Goal: Information Seeking & Learning: Learn about a topic

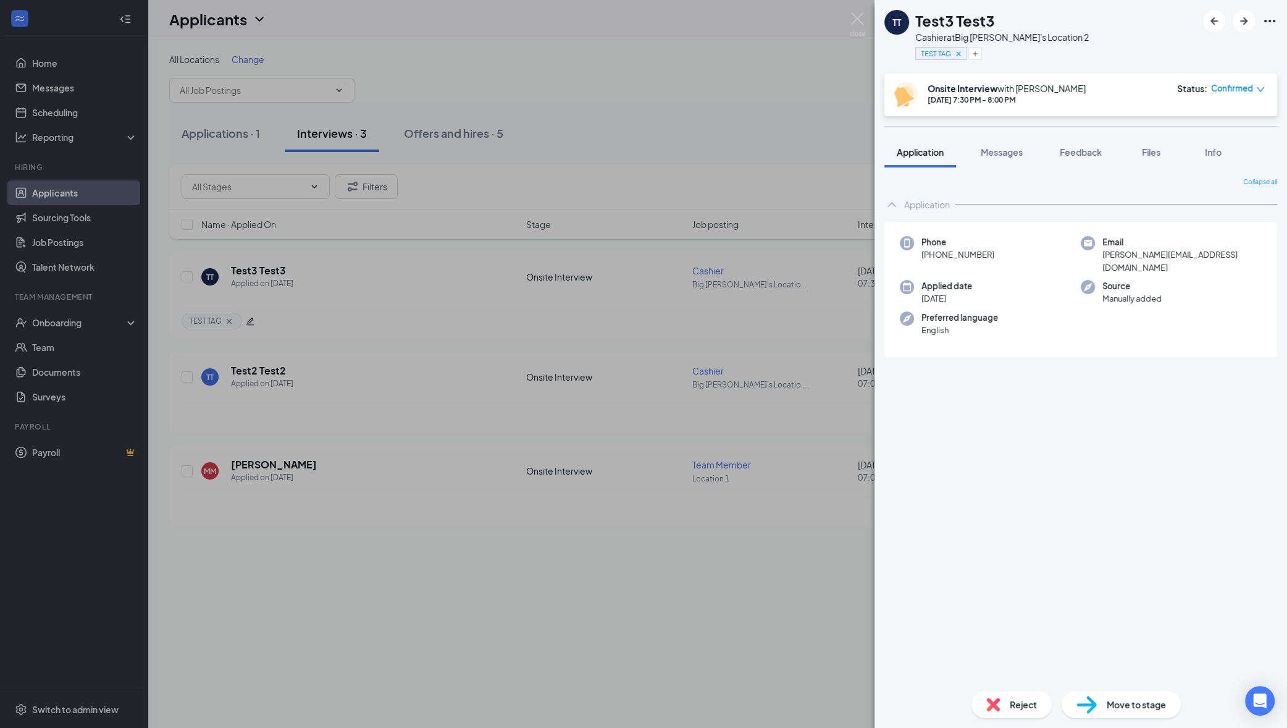
click at [691, 102] on div "TT Test3 Test3 Cashier at Big Mike's Location 2 TEST TAG Onsite Interview with …" at bounding box center [643, 364] width 1287 height 728
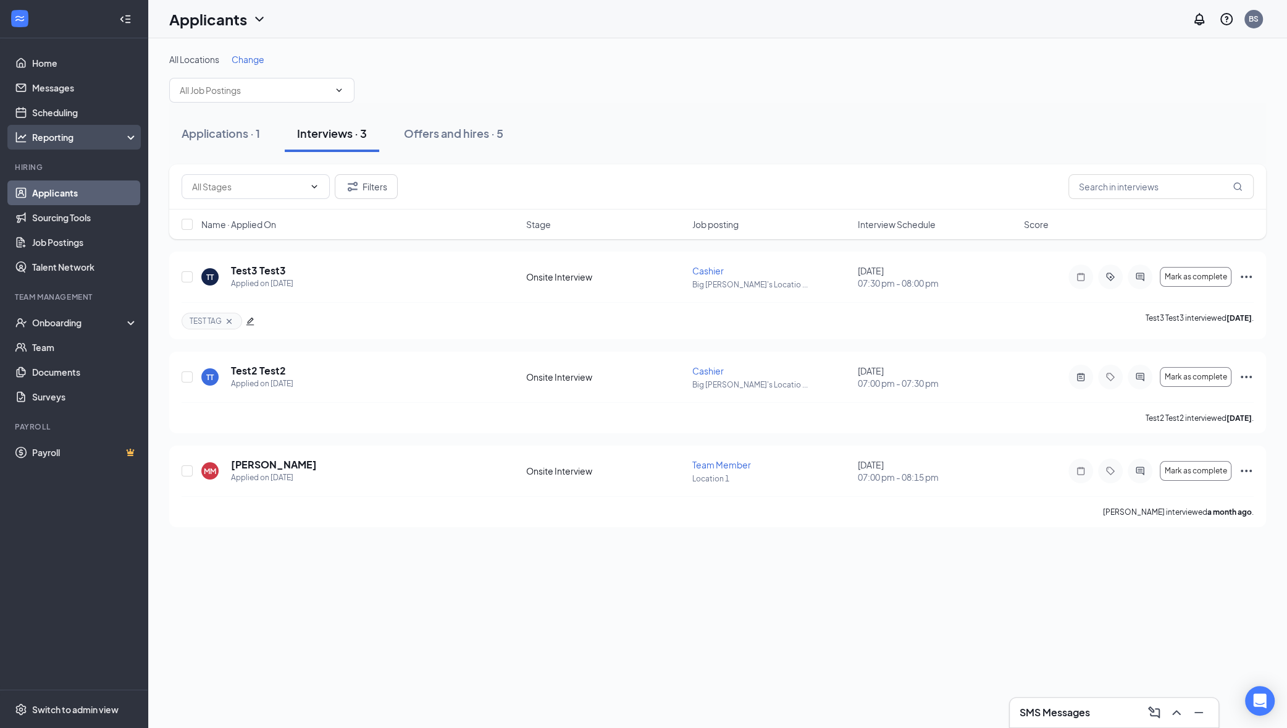
click at [77, 138] on div "Reporting" at bounding box center [85, 137] width 106 height 12
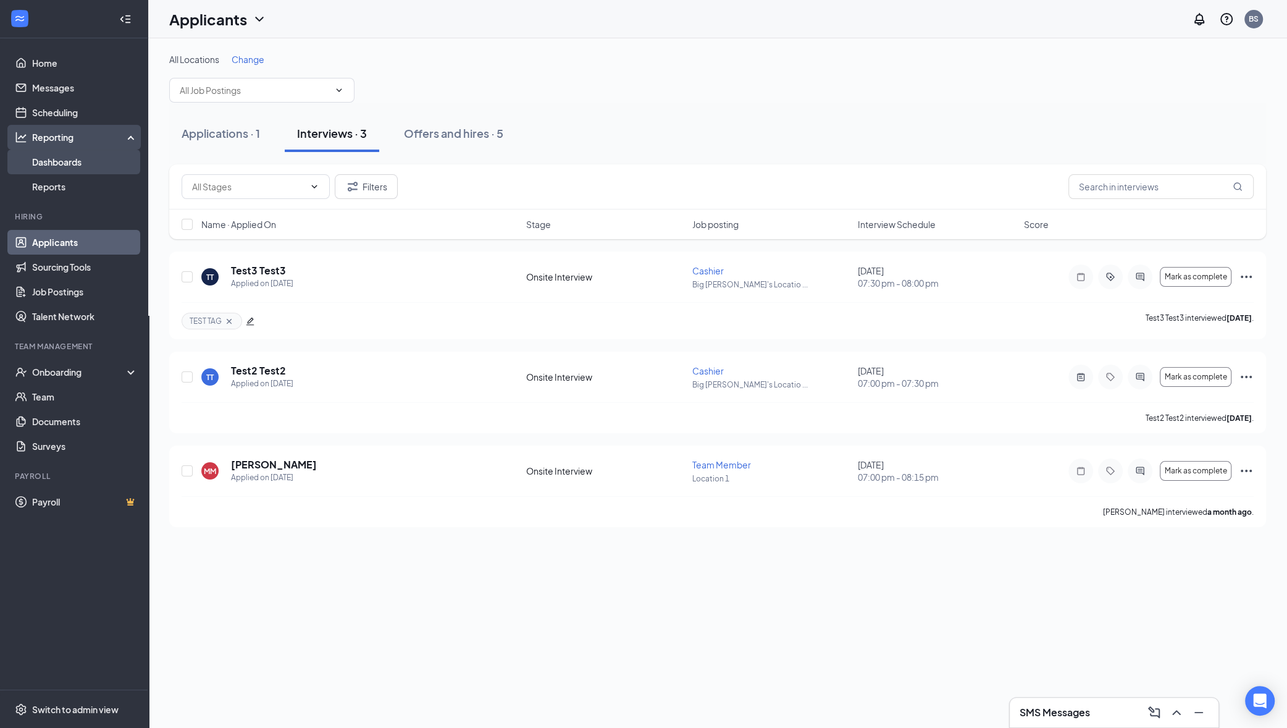
click at [75, 161] on link "Dashboards" at bounding box center [85, 162] width 106 height 25
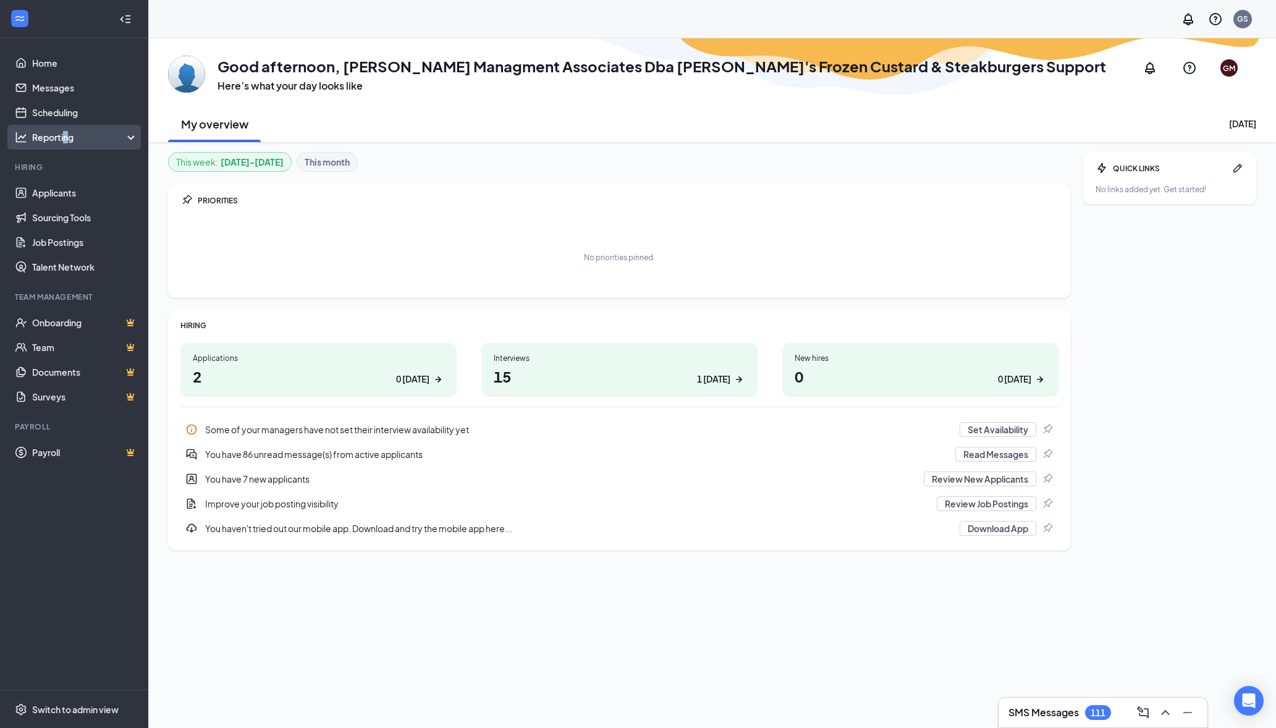
click at [67, 140] on div "Reporting" at bounding box center [85, 137] width 106 height 12
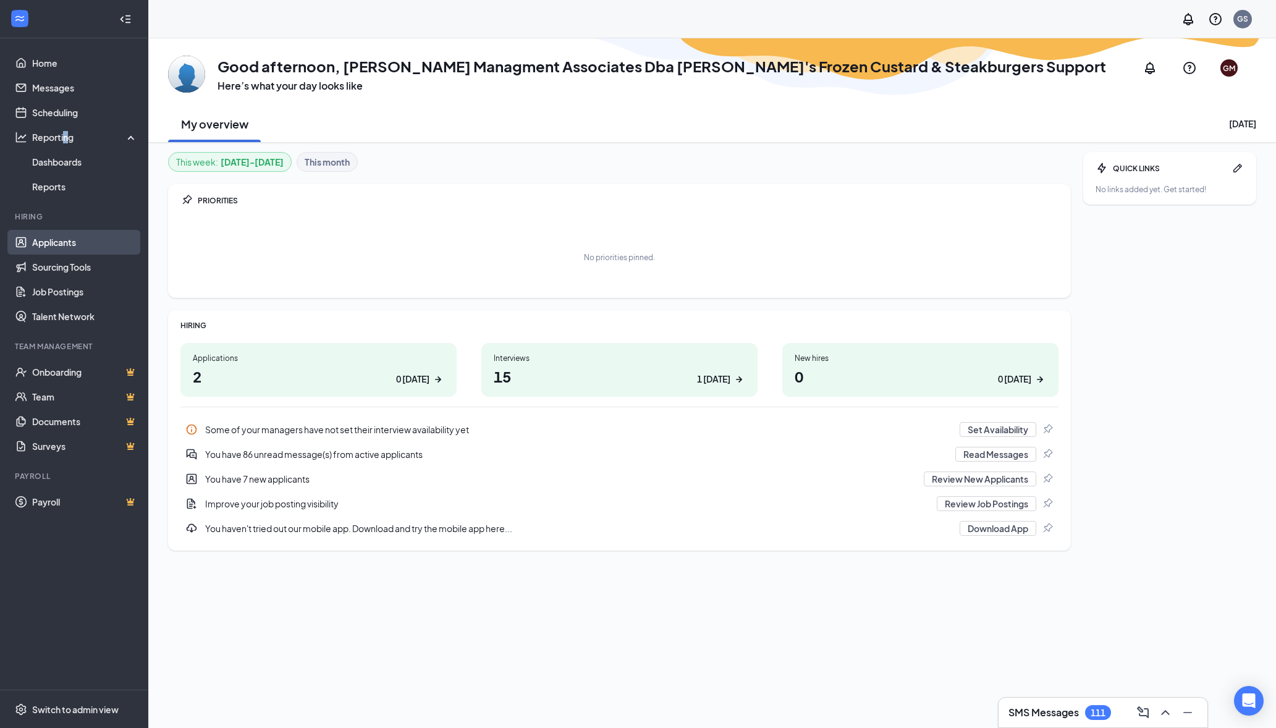
click at [91, 246] on link "Applicants" at bounding box center [85, 242] width 106 height 25
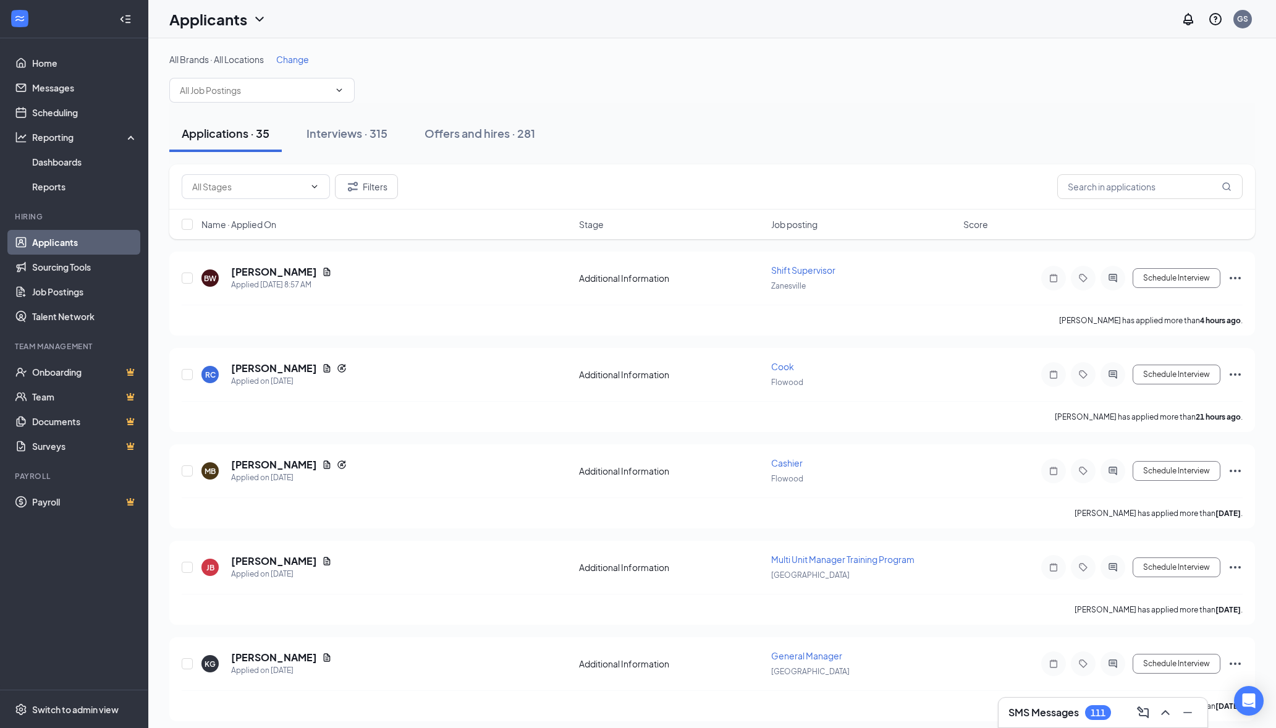
click at [819, 181] on div "Filters" at bounding box center [712, 186] width 1061 height 25
click at [1233, 276] on icon "Ellipses" at bounding box center [1235, 278] width 15 height 15
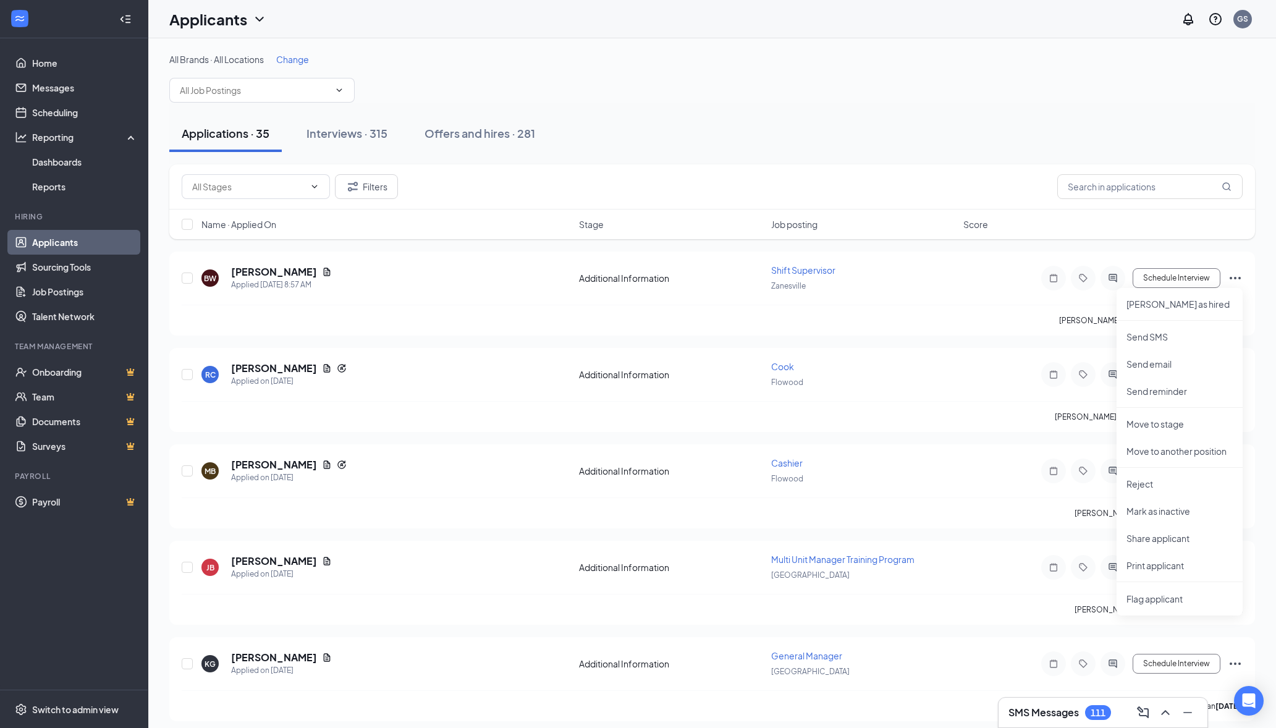
click at [978, 201] on div "Filters" at bounding box center [711, 186] width 1085 height 45
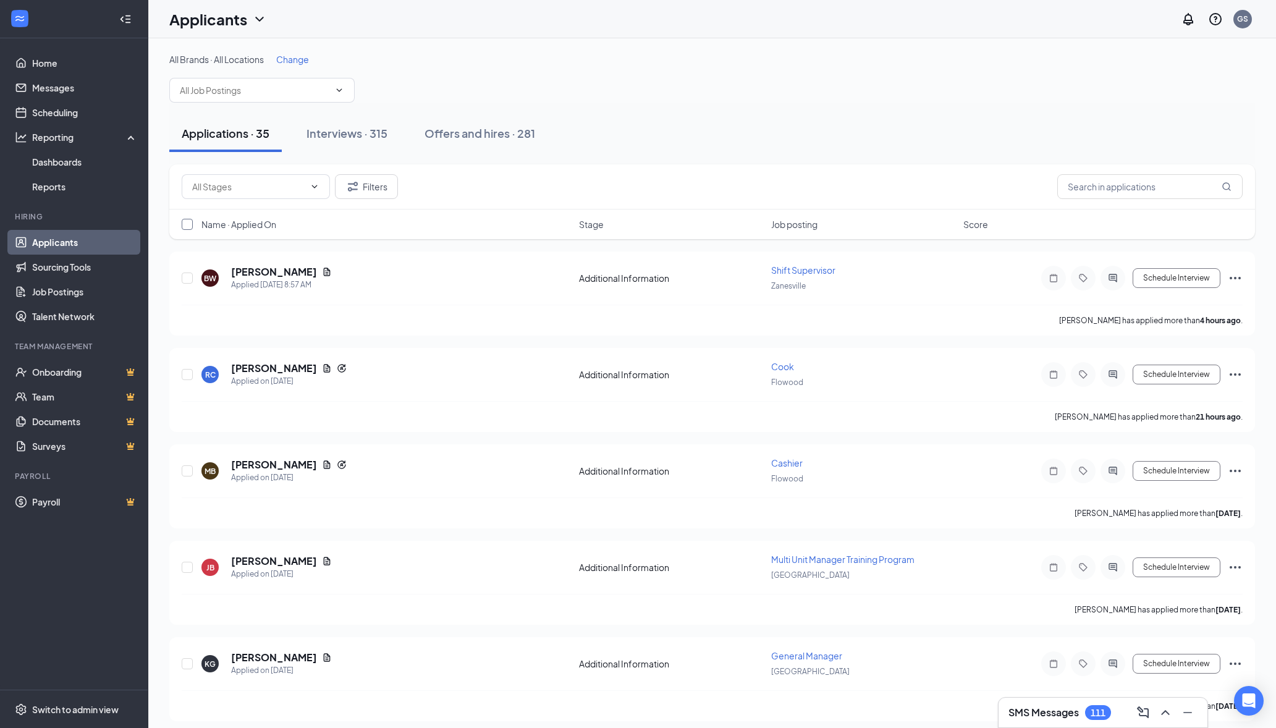
click at [186, 225] on input "checkbox" at bounding box center [187, 224] width 11 height 11
checkbox input "true"
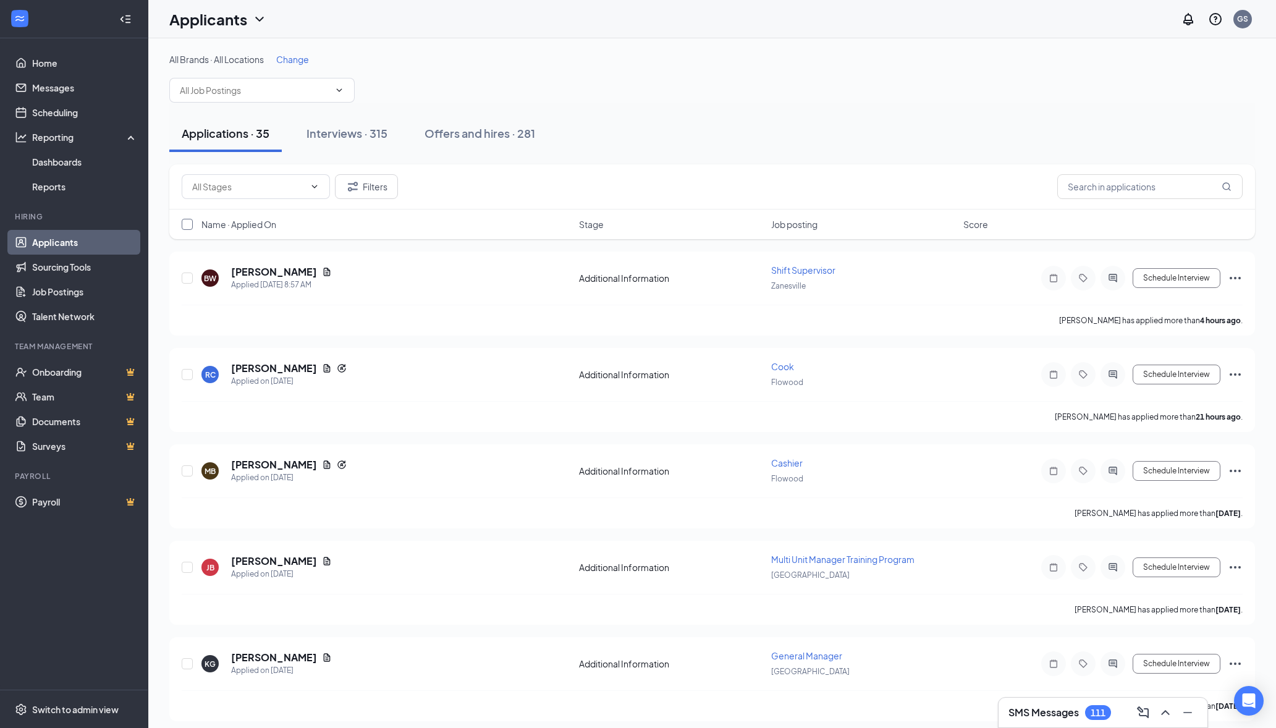
checkbox input "true"
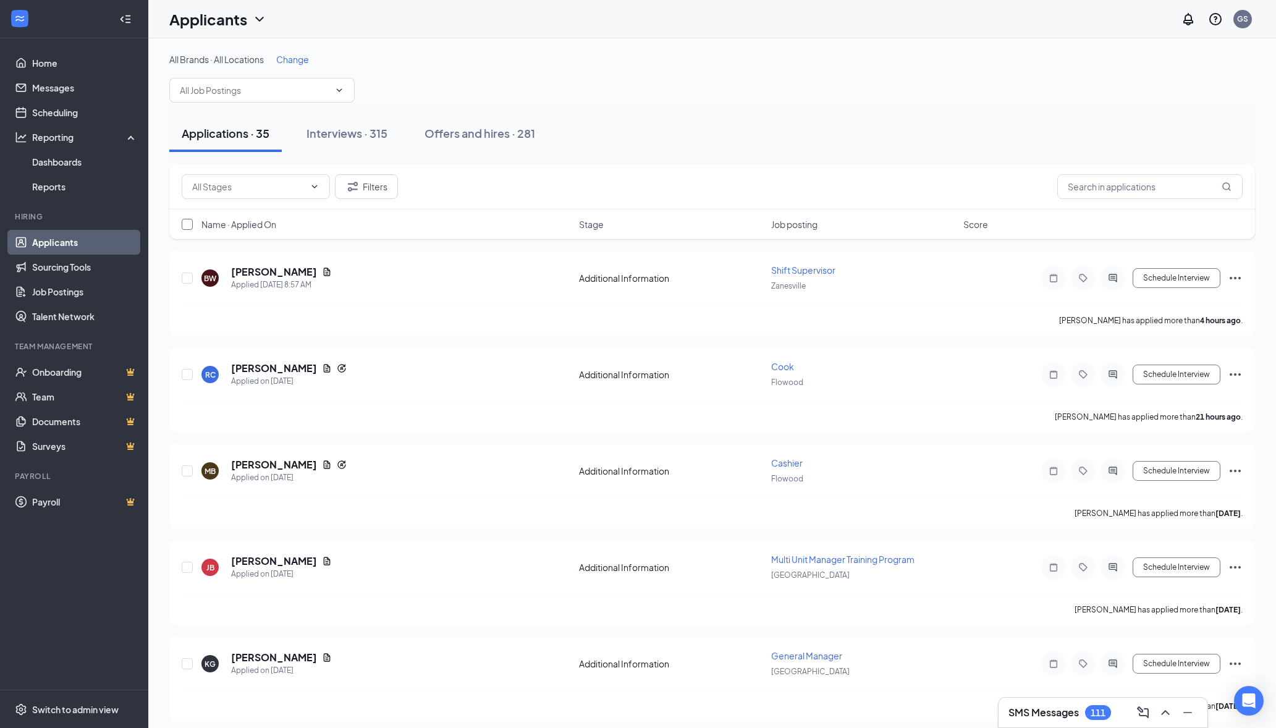
checkbox input "true"
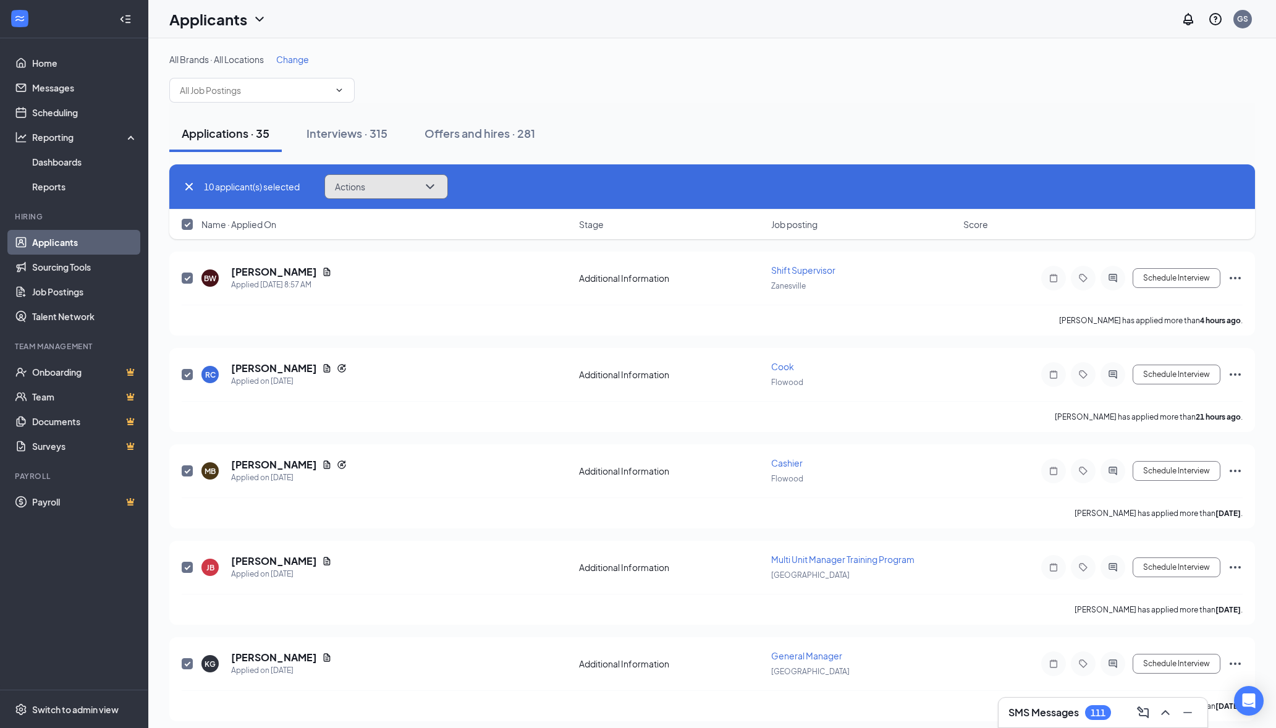
click at [398, 188] on button "Actions" at bounding box center [386, 186] width 124 height 25
drag, startPoint x: 652, startPoint y: 135, endPoint x: 989, endPoint y: 223, distance: 348.1
click at [654, 135] on div "Applications · 35 Interviews · 315 Offers and hires · 281" at bounding box center [711, 133] width 1085 height 37
click at [870, 95] on div "All Brands · All Locations Change" at bounding box center [711, 77] width 1085 height 49
click at [80, 283] on link "Job Postings" at bounding box center [85, 291] width 106 height 25
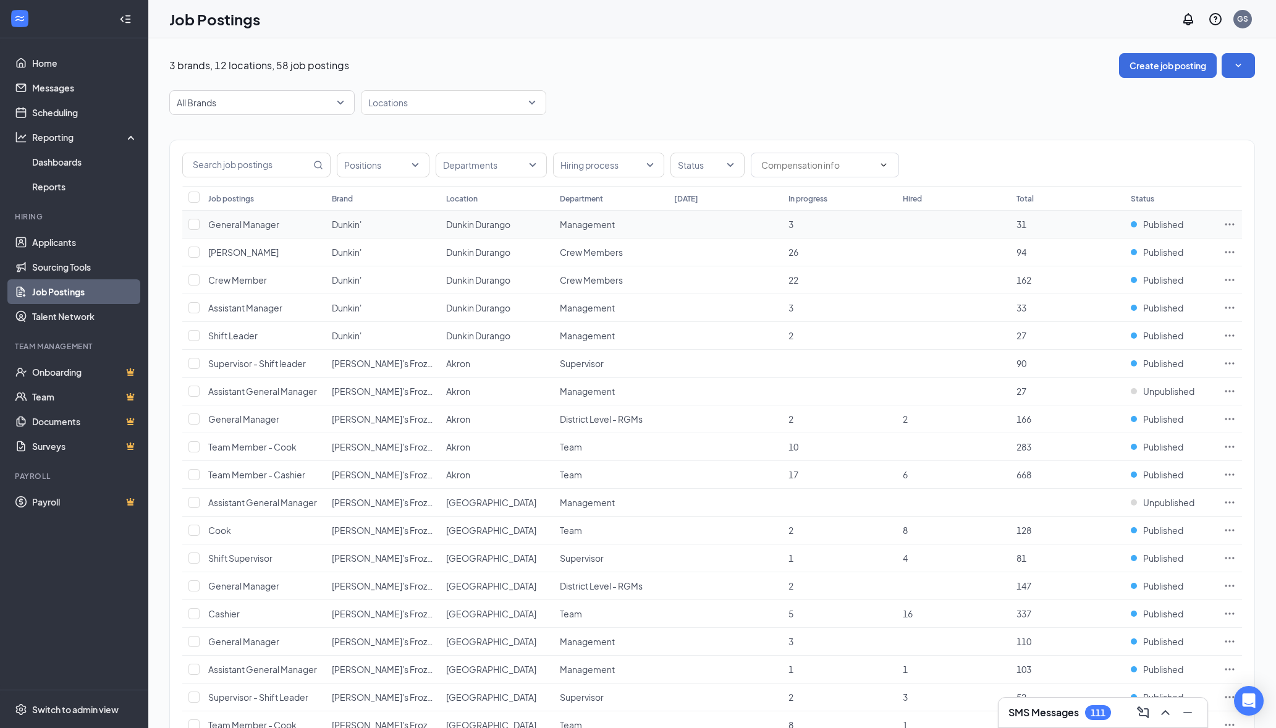
click at [1229, 225] on icon "Ellipses" at bounding box center [1229, 224] width 12 height 12
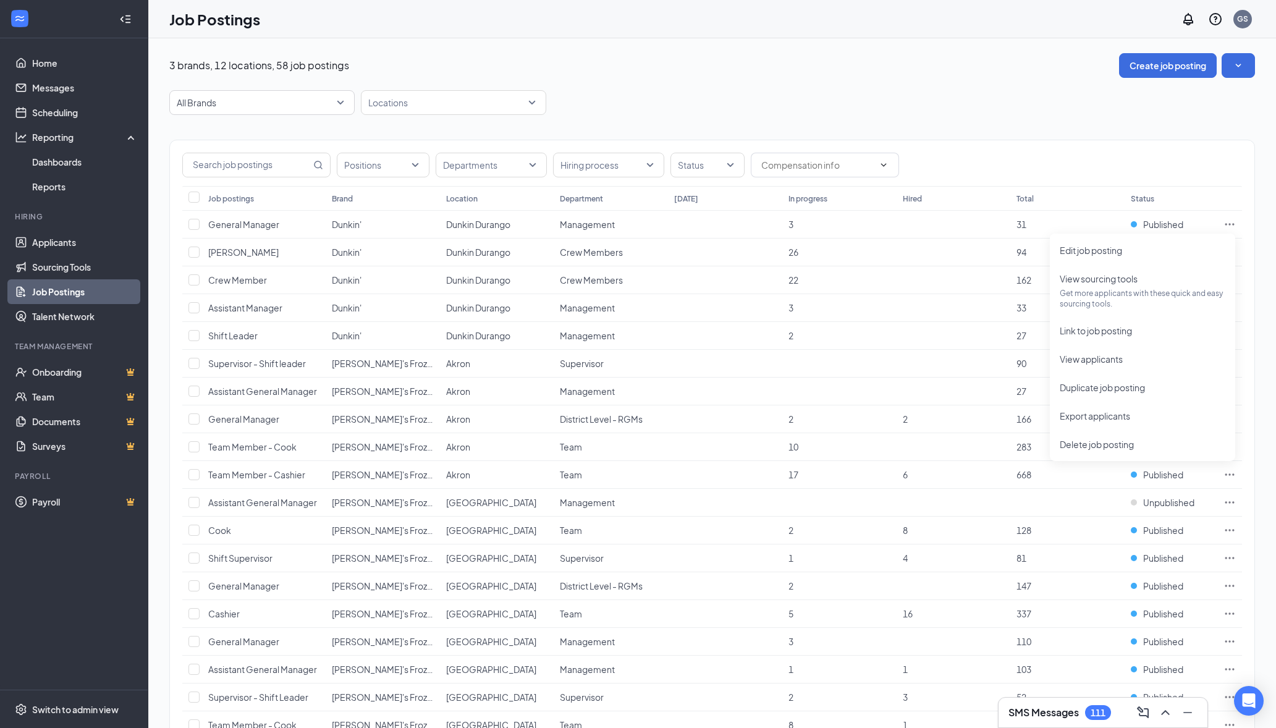
click at [958, 152] on div "Positions Departments Hiring process Status" at bounding box center [712, 163] width 1084 height 46
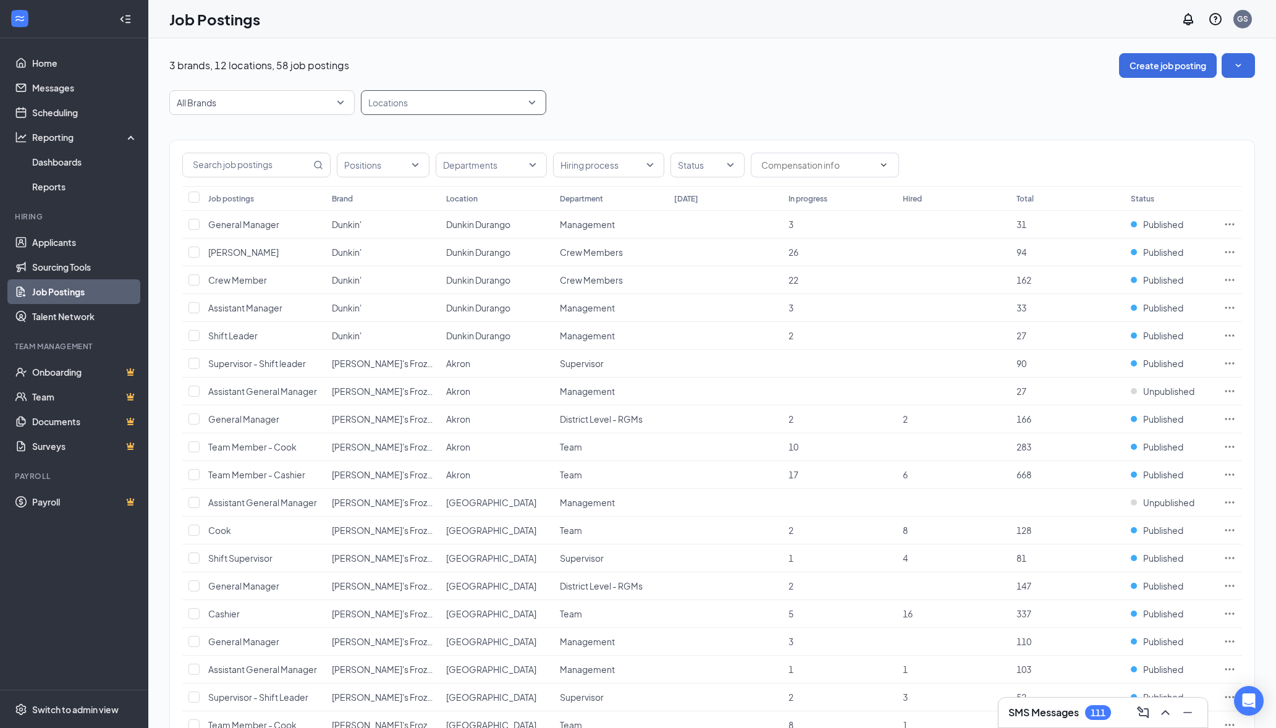
click at [436, 104] on div at bounding box center [447, 103] width 167 height 20
click at [374, 136] on div at bounding box center [376, 136] width 11 height 11
click at [1230, 226] on icon "Ellipses" at bounding box center [1229, 224] width 12 height 12
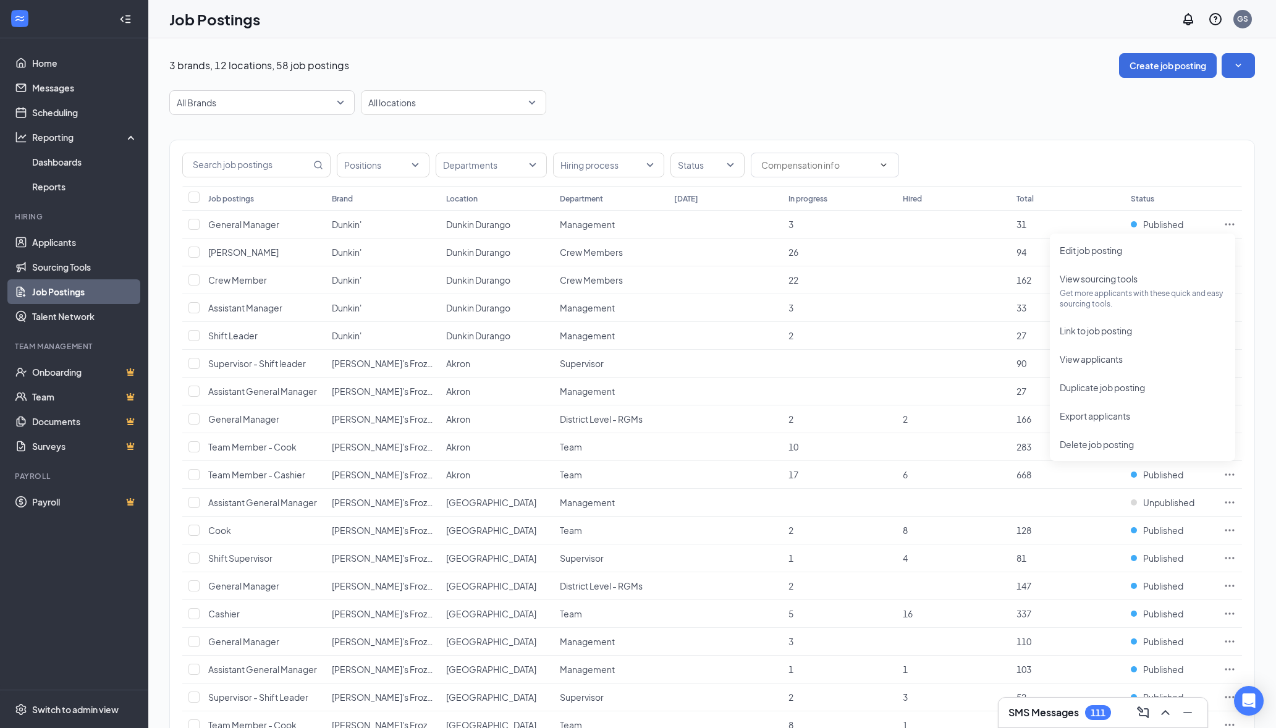
click at [121, 661] on ul "Home Messages Scheduling Reporting Dashboards Reports Hiring Applicants Sourcin…" at bounding box center [74, 363] width 148 height 651
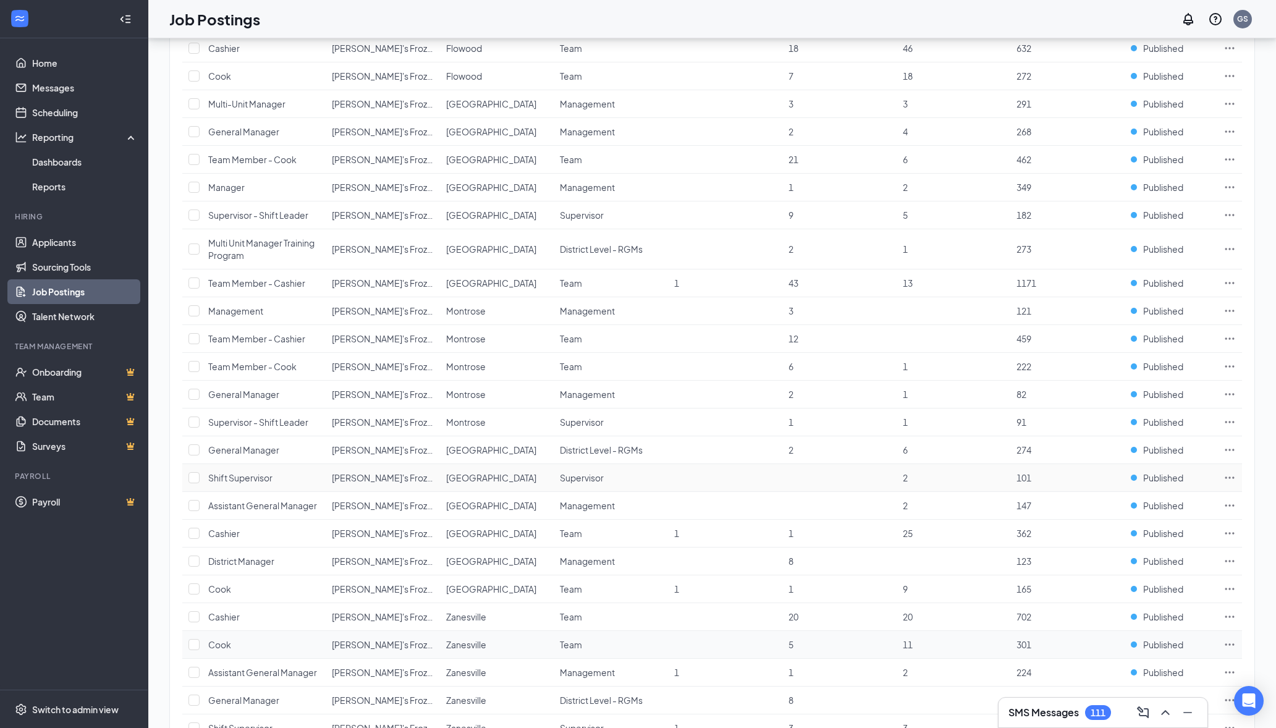
scroll to position [975, 0]
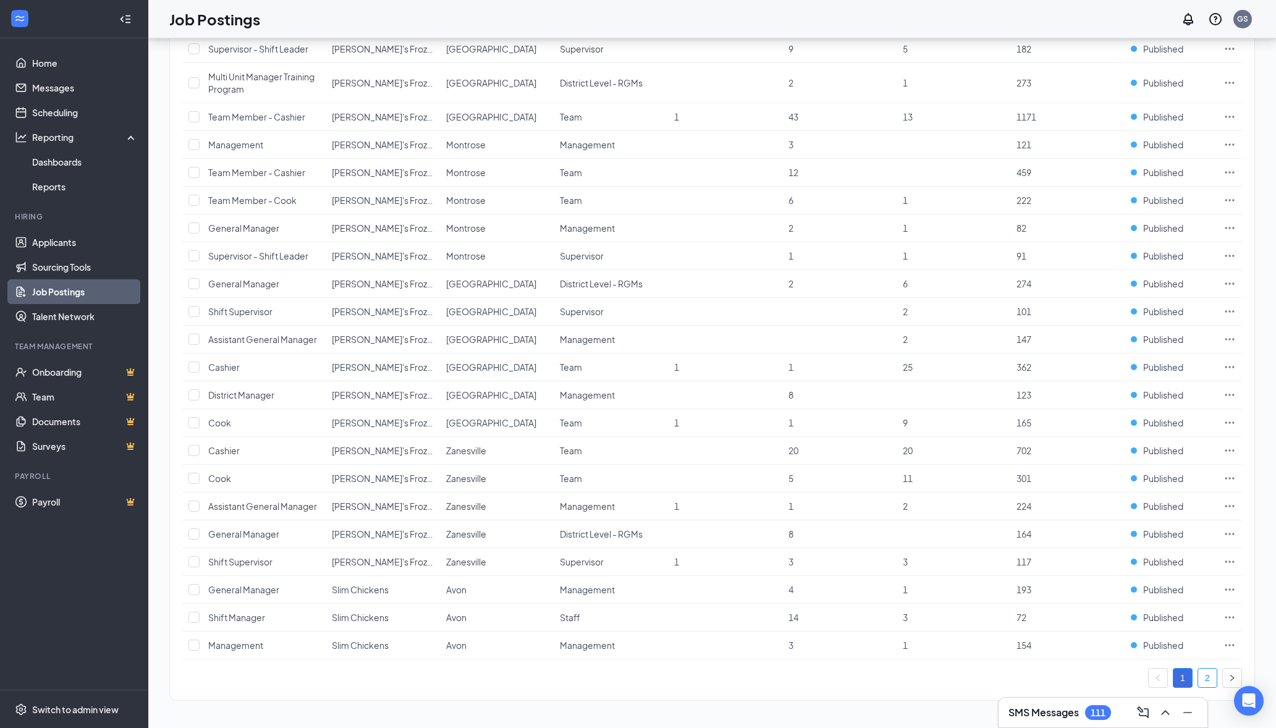
click at [1208, 680] on link "2" at bounding box center [1207, 677] width 19 height 19
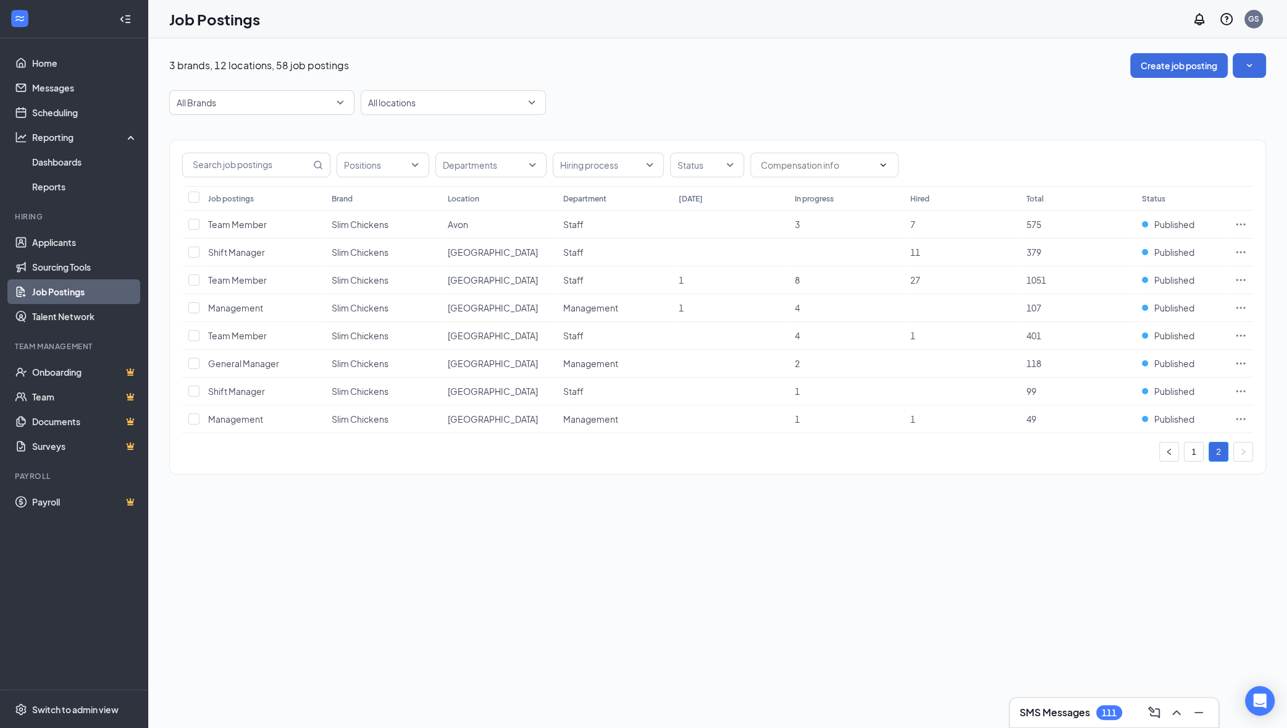
click at [636, 577] on div "3 brands, 12 locations, 58 job postings Create job posting All Brands All locat…" at bounding box center [717, 382] width 1139 height 689
click at [893, 686] on div "3 brands, 12 locations, 58 job postings Create job posting All Brands All locat…" at bounding box center [717, 382] width 1139 height 689
click at [881, 595] on div "3 brands, 12 locations, 58 job postings Create job posting All Brands All locat…" at bounding box center [717, 382] width 1139 height 689
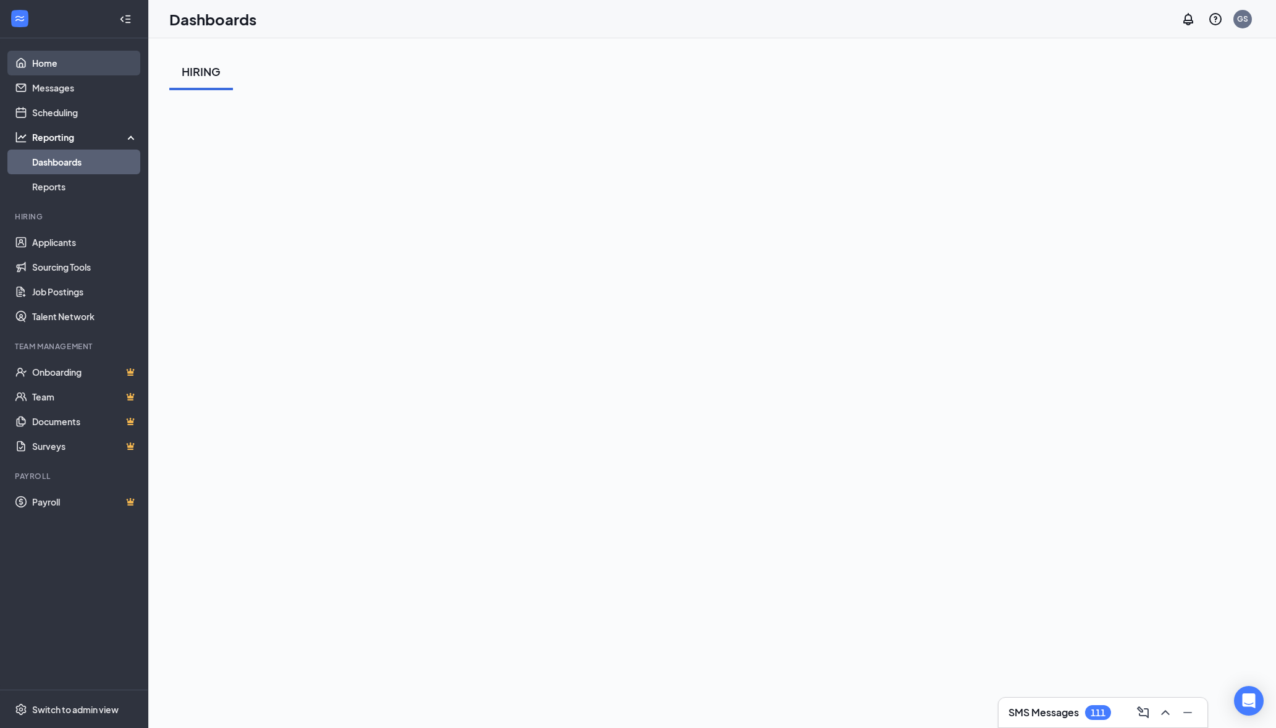
click at [36, 70] on link "Home" at bounding box center [85, 63] width 106 height 25
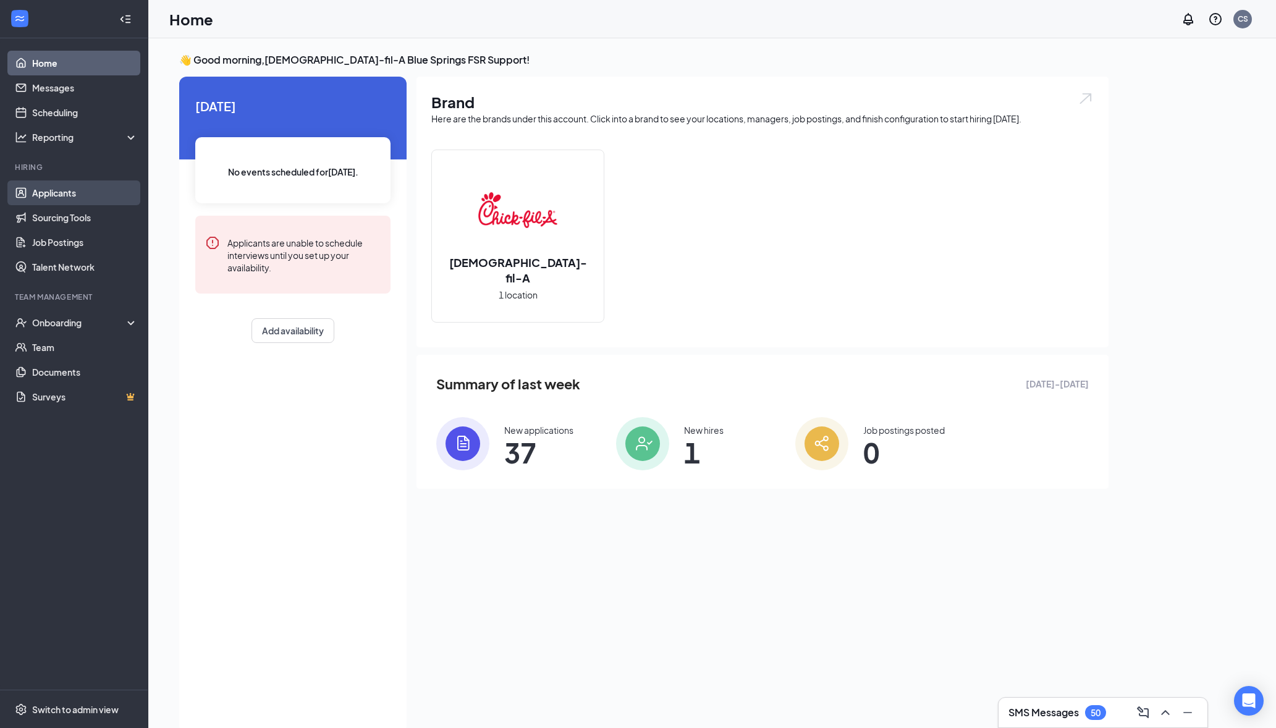
click at [90, 185] on link "Applicants" at bounding box center [85, 192] width 106 height 25
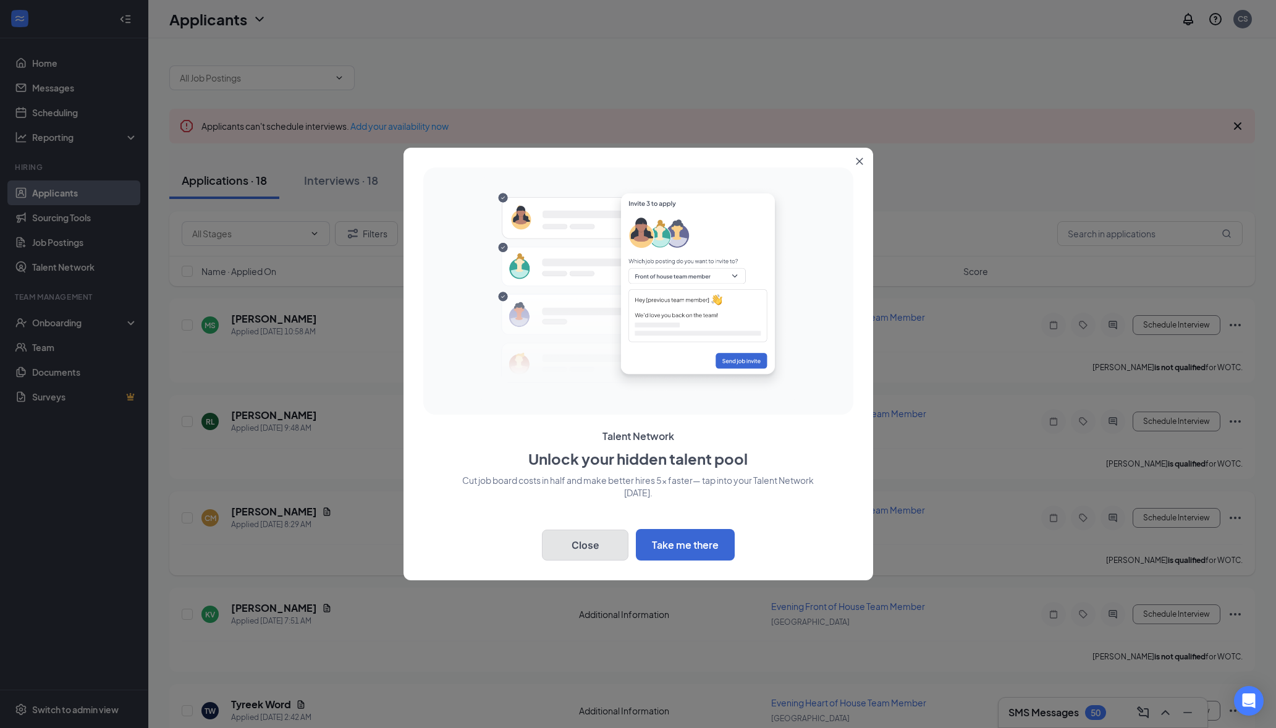
click at [603, 546] on button "Close" at bounding box center [585, 544] width 86 height 31
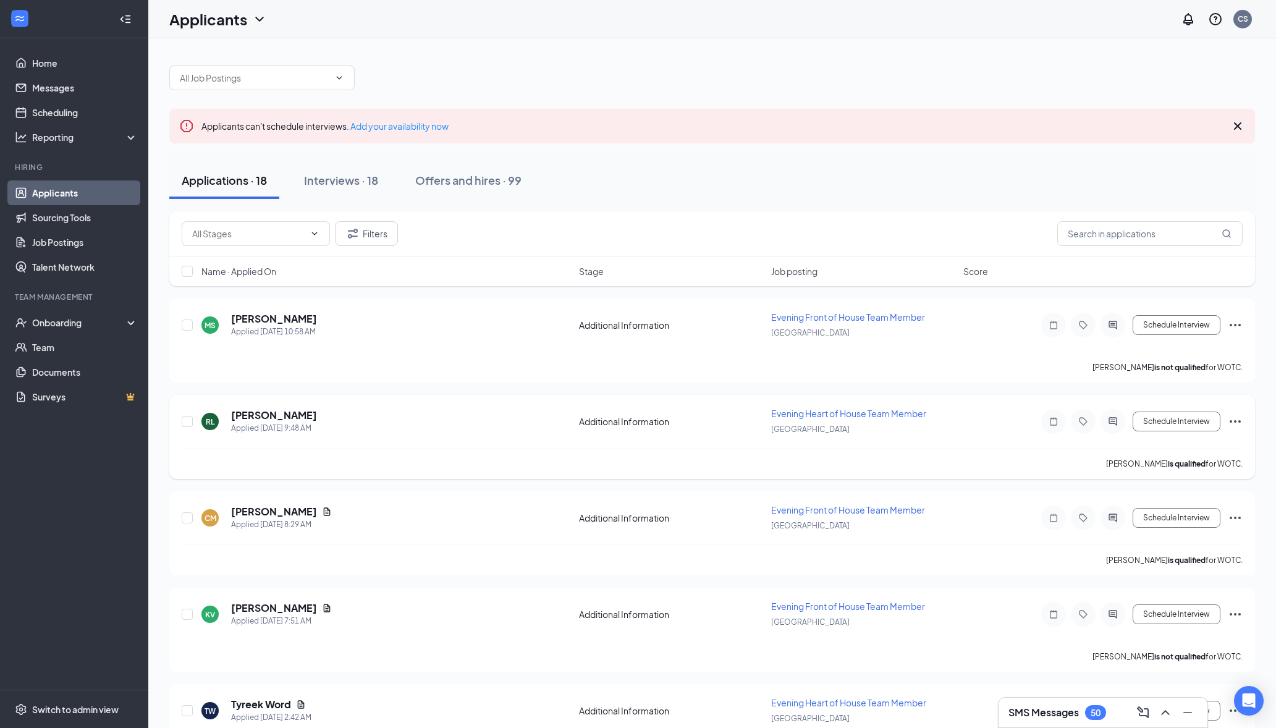
click at [856, 413] on span "Evening Heart of House Team Member" at bounding box center [848, 413] width 155 height 11
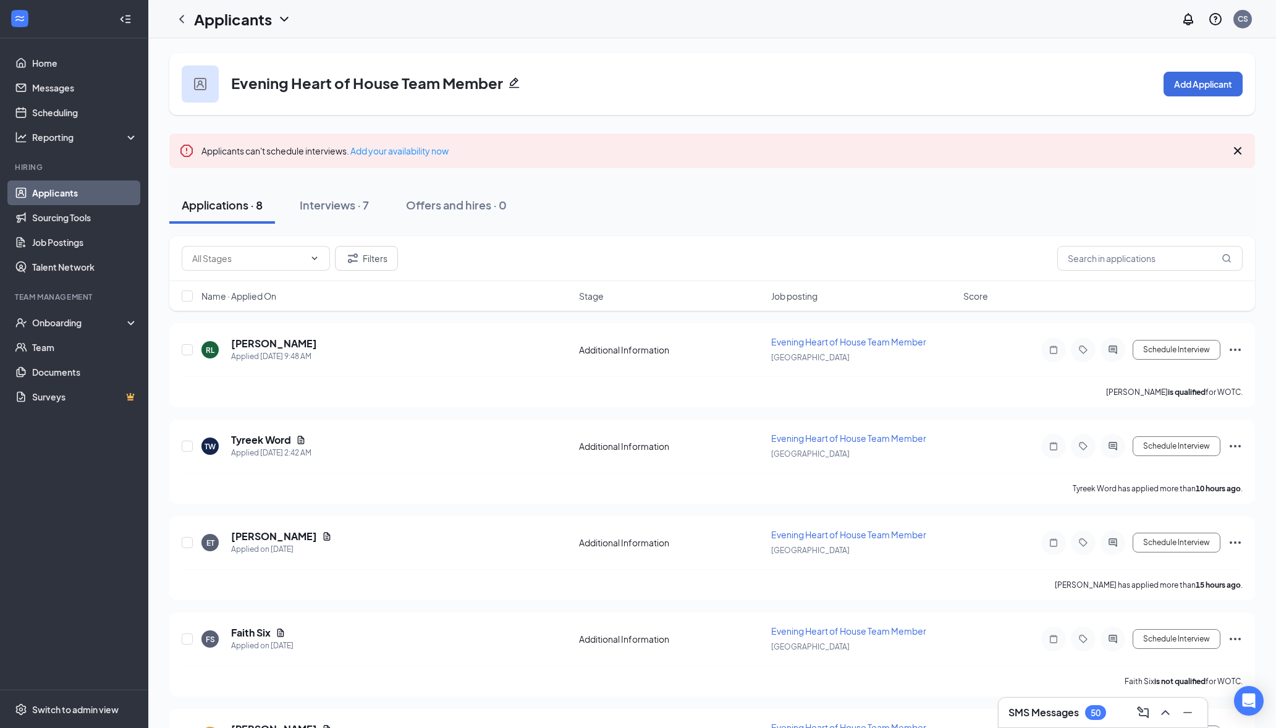
click at [512, 81] on icon "Pencil" at bounding box center [514, 83] width 11 height 11
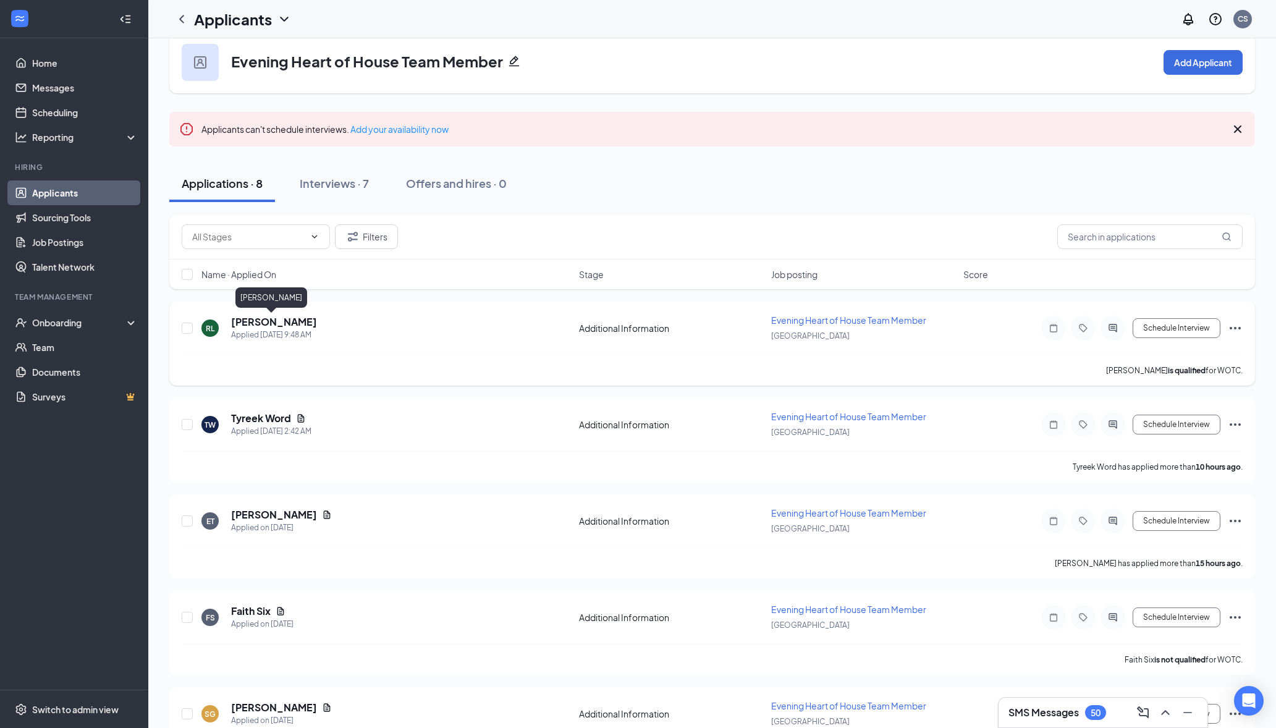
click at [266, 321] on h5 "Rowan Lerner" at bounding box center [274, 322] width 86 height 14
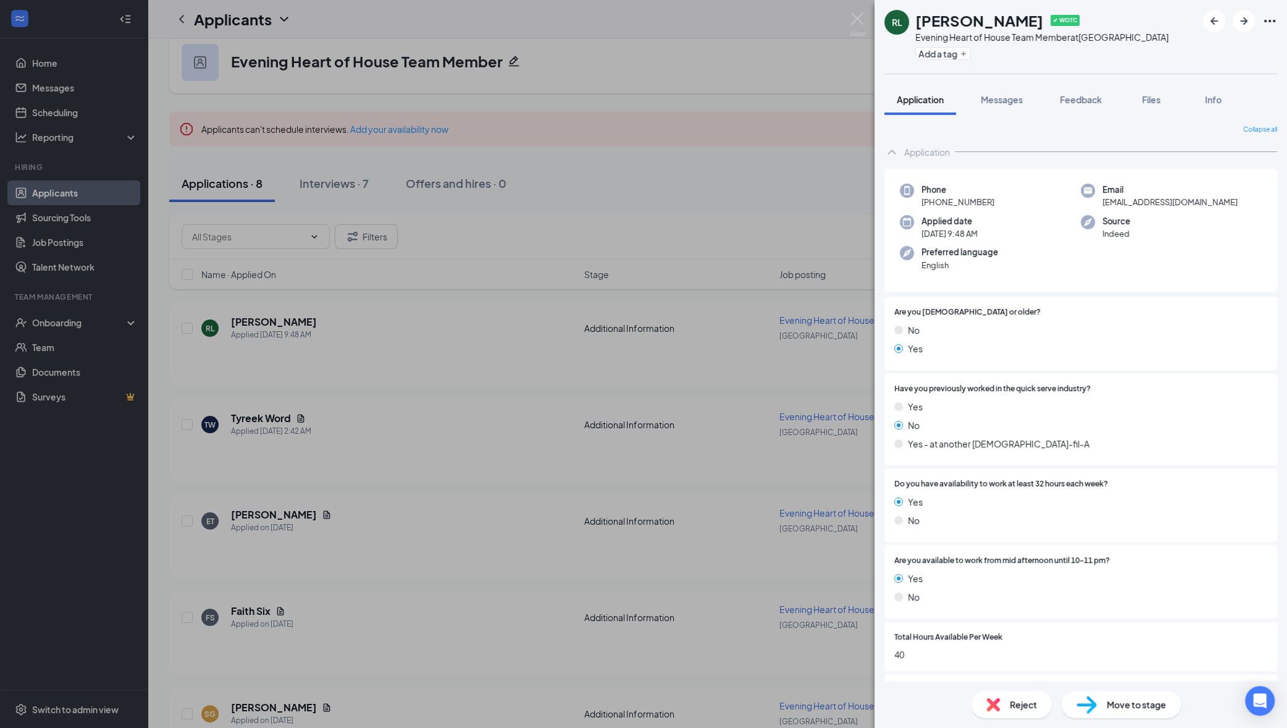
click at [618, 182] on div "RL Rowan Lerner ✔ WOTC Evening Heart of House Team Member at Blue Springs Add a…" at bounding box center [643, 364] width 1287 height 728
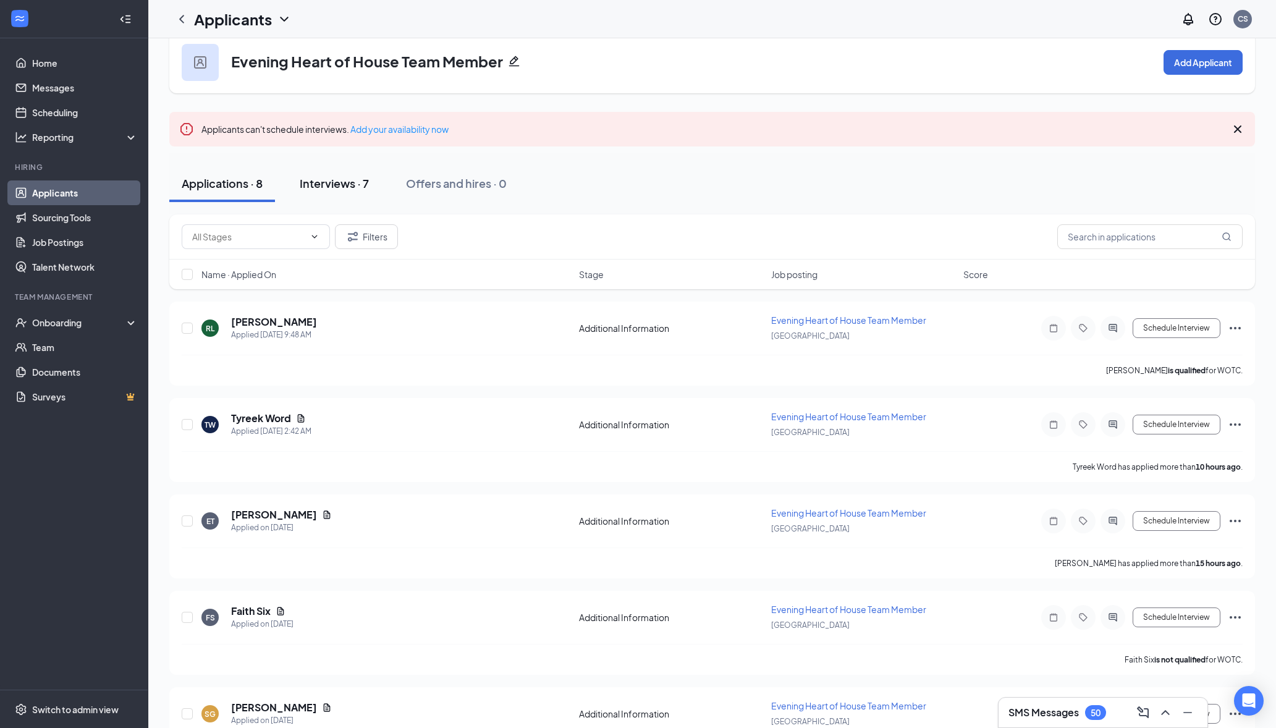
click at [358, 184] on div "Interviews · 7" at bounding box center [334, 182] width 69 height 15
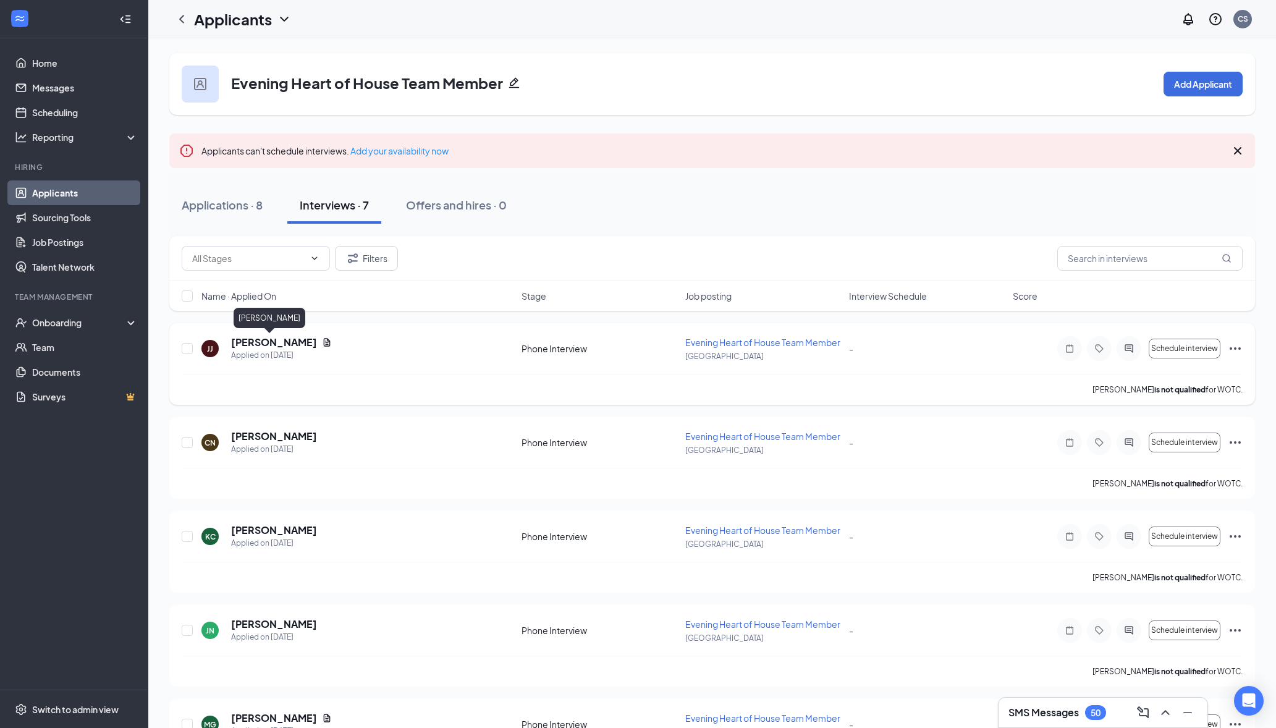
click at [266, 345] on h5 "Justin Jasso" at bounding box center [274, 342] width 86 height 14
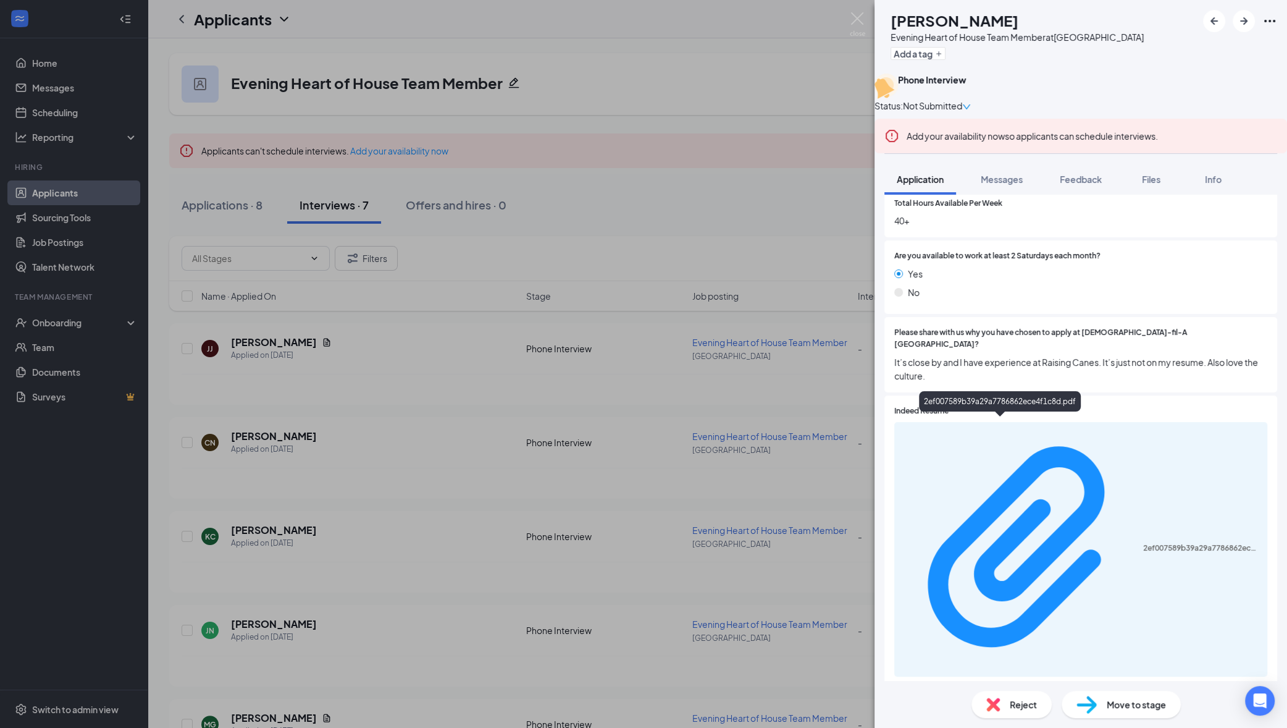
scroll to position [510, 0]
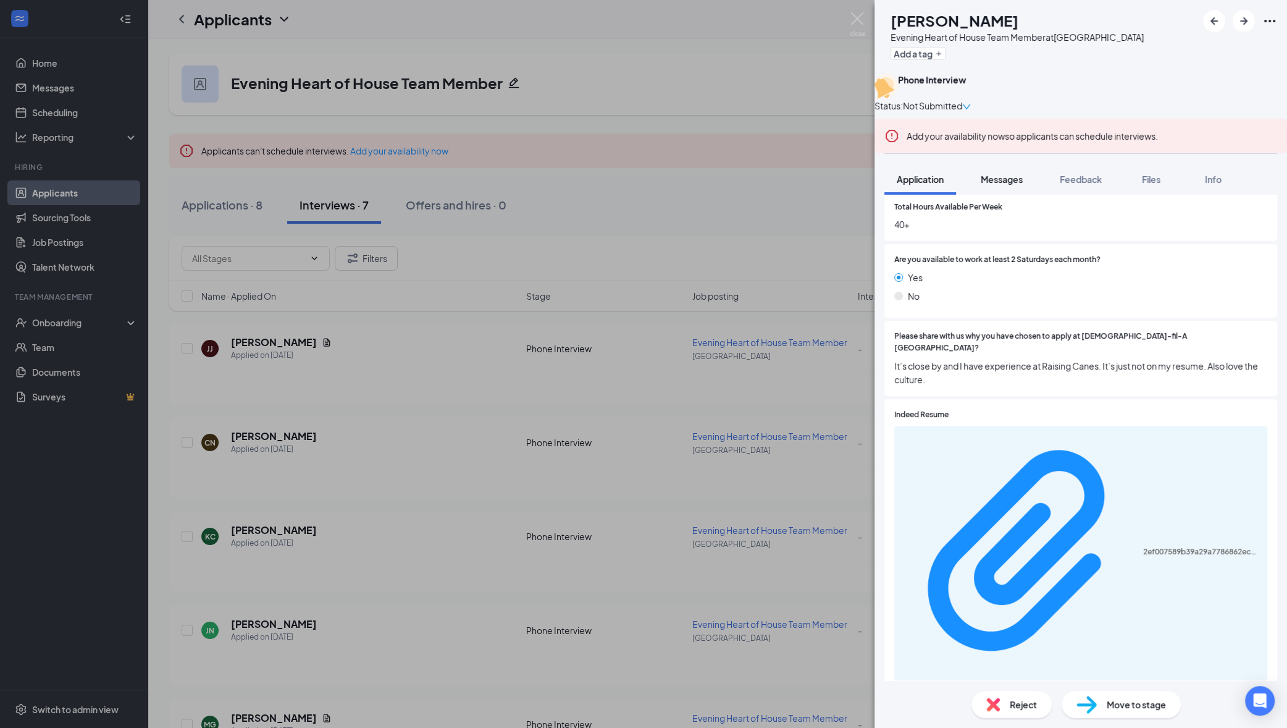
click at [1001, 185] on span "Messages" at bounding box center [1002, 179] width 42 height 11
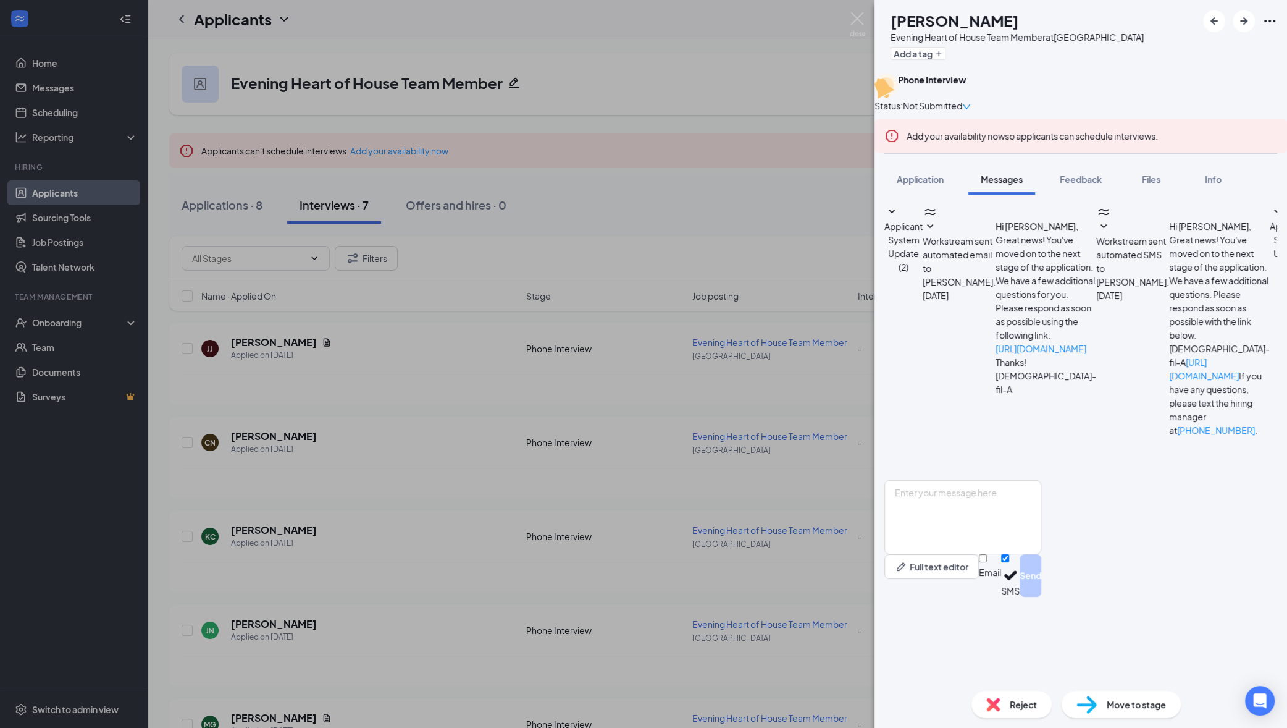
scroll to position [26, 0]
click at [1270, 272] on span "Applicant System Update (2)" at bounding box center [1289, 247] width 38 height 52
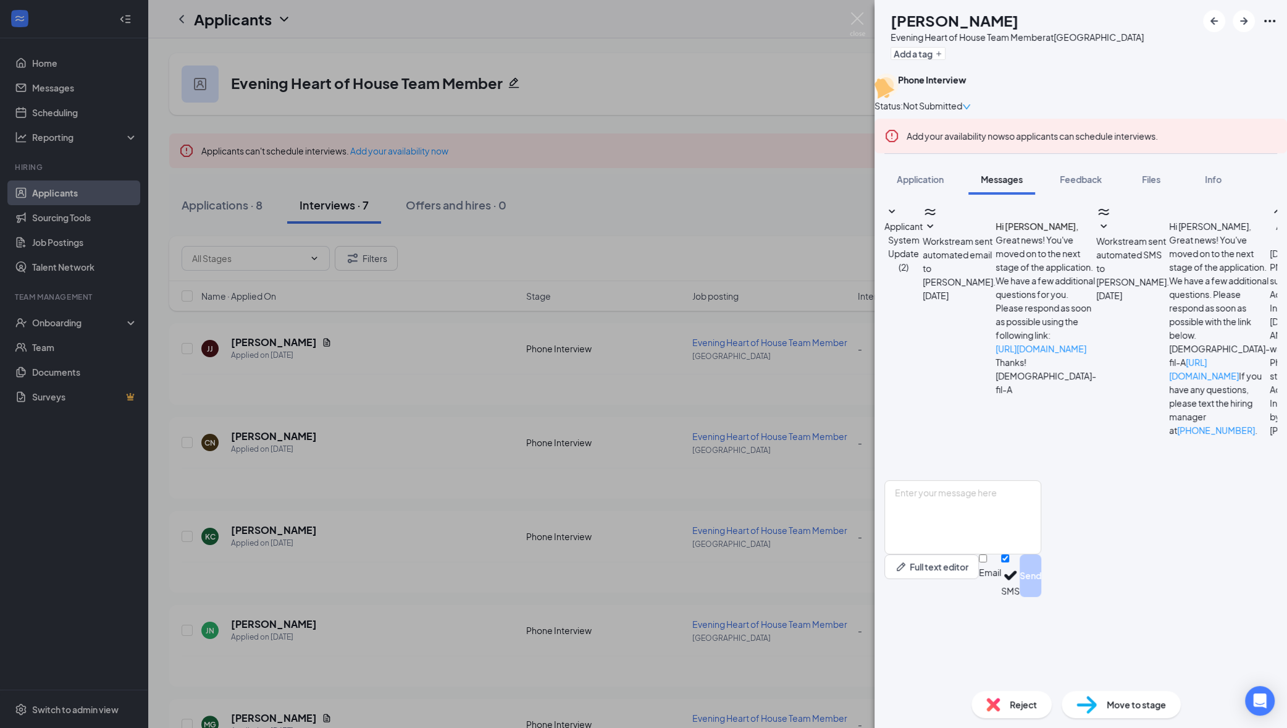
click at [1097, 251] on span "Workstream sent automated SMS to Justin Jasso." at bounding box center [1133, 261] width 73 height 52
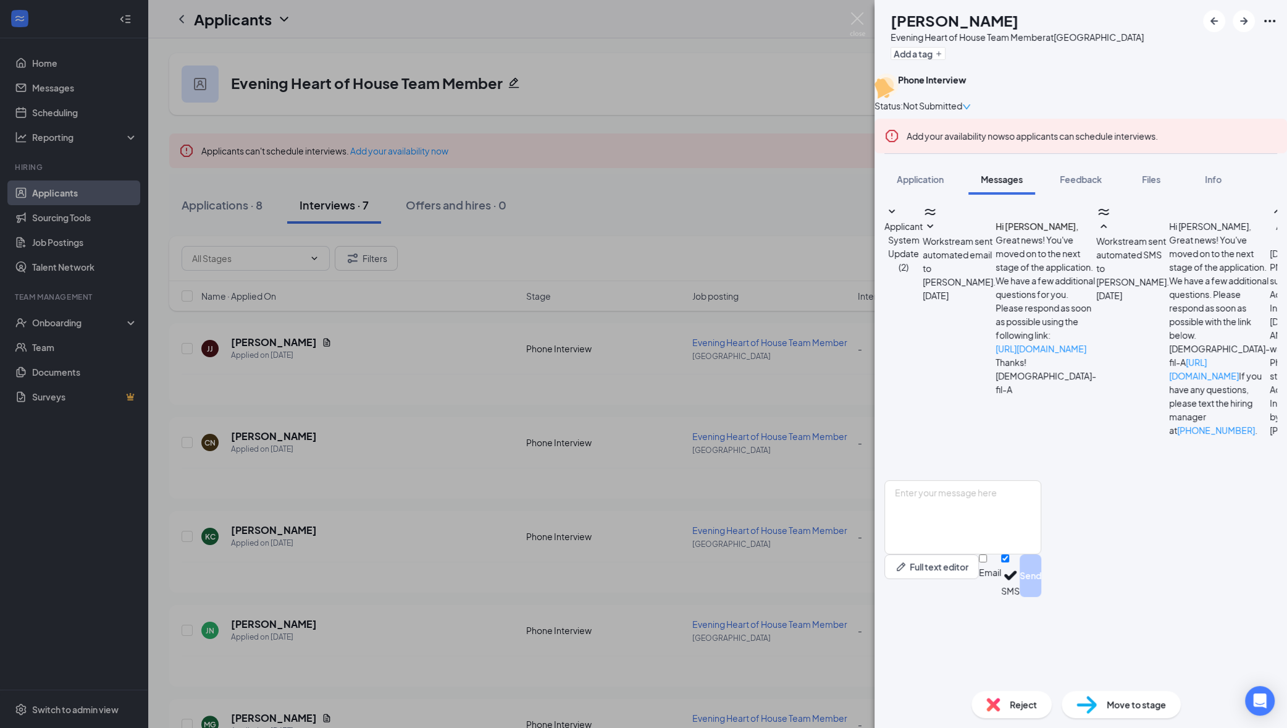
scroll to position [502, 0]
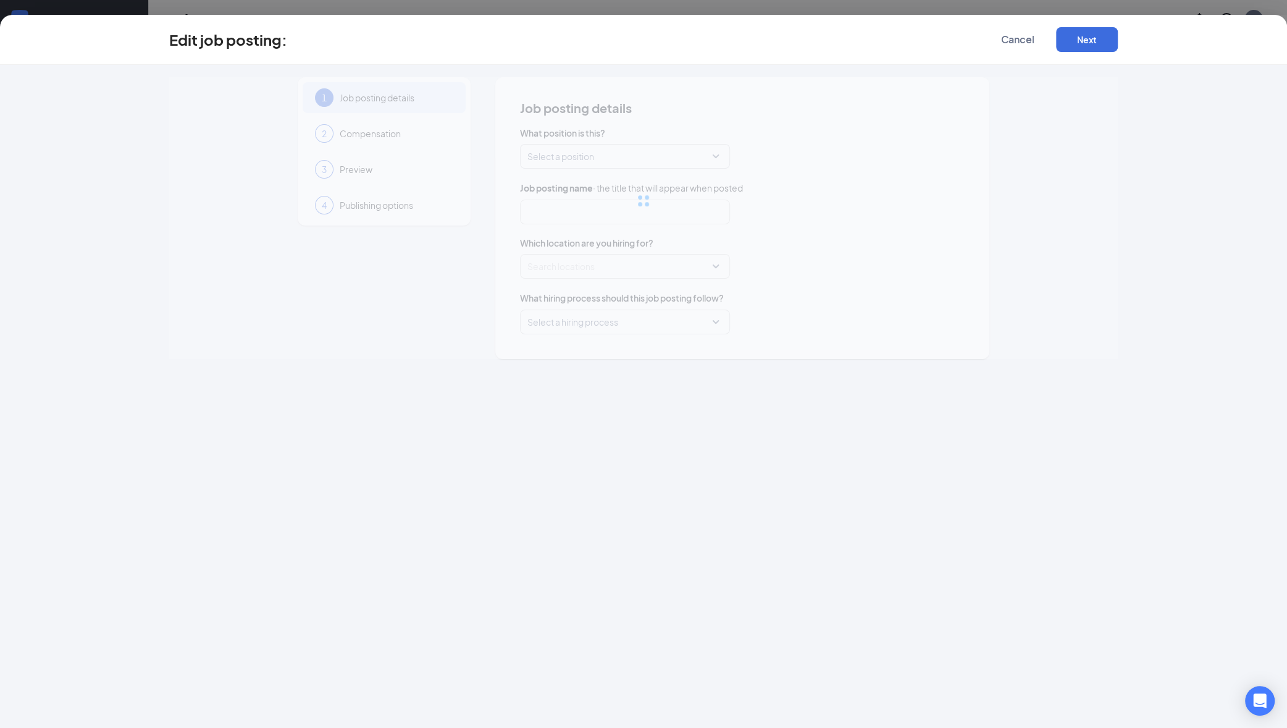
type input "Evening Heart of House Team Member"
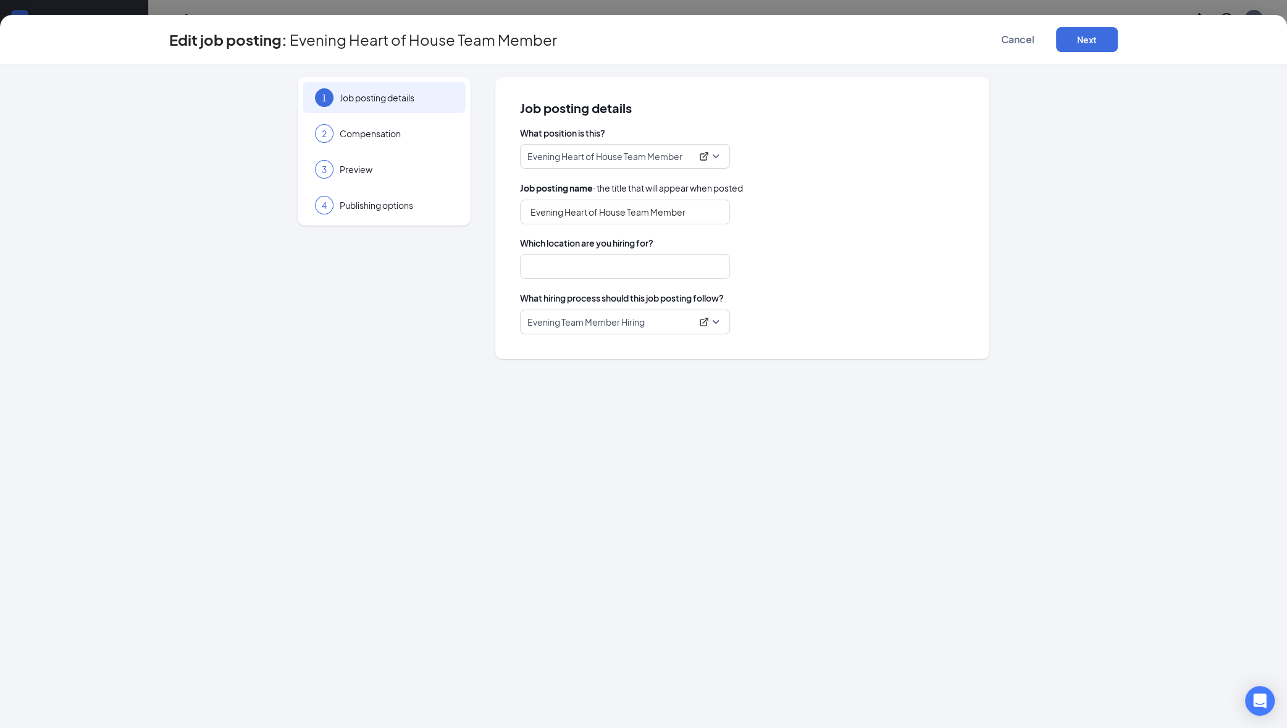
type input "[GEOGRAPHIC_DATA]"
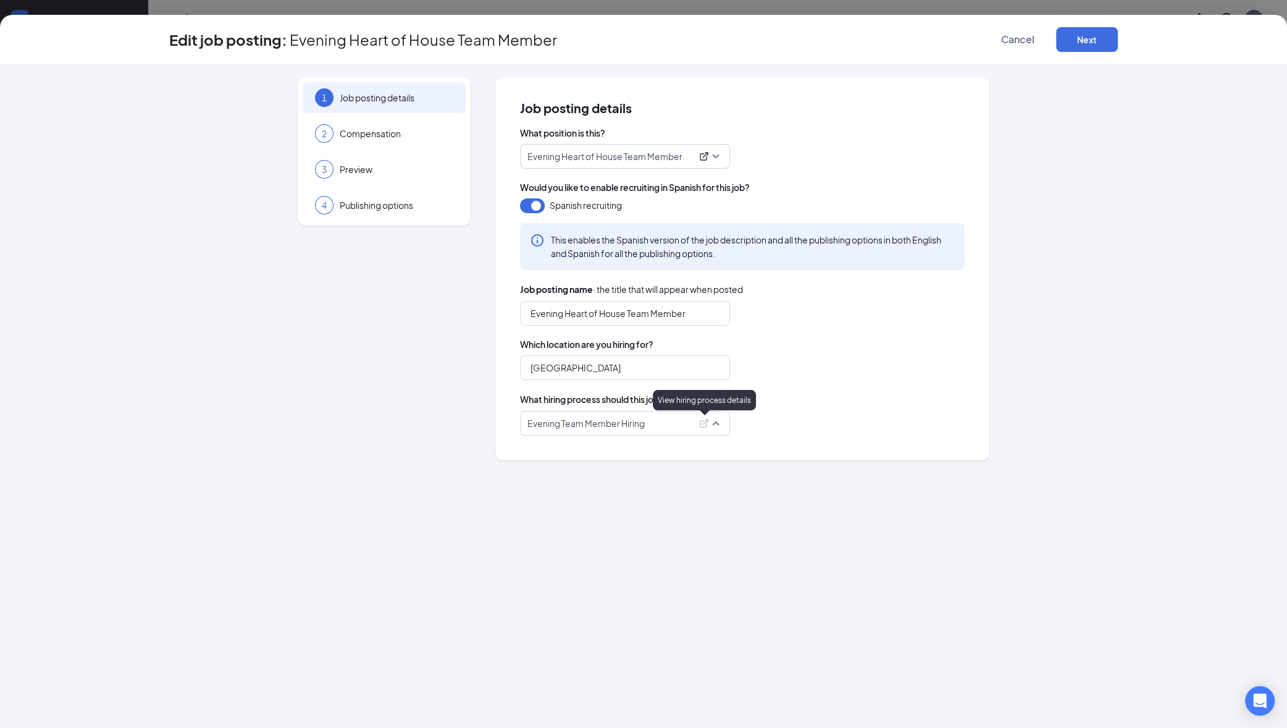
click at [701, 423] on icon "ExternalLink" at bounding box center [704, 423] width 10 height 10
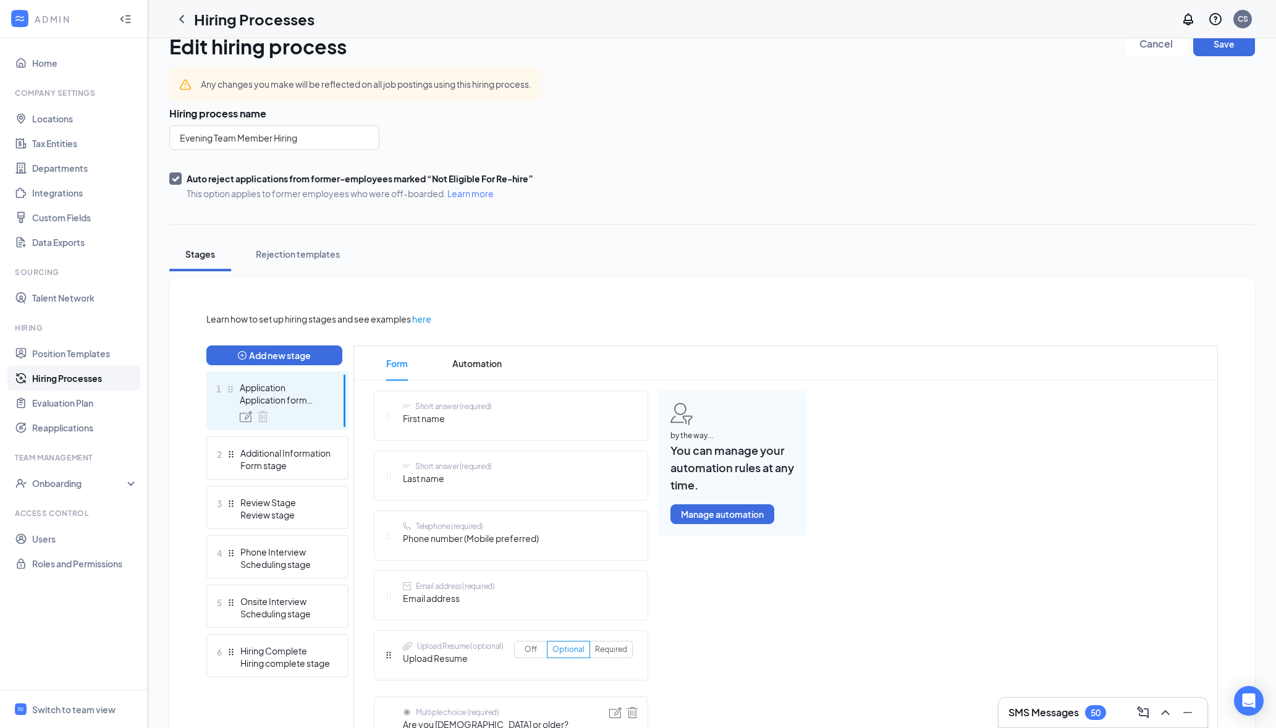
scroll to position [32, 0]
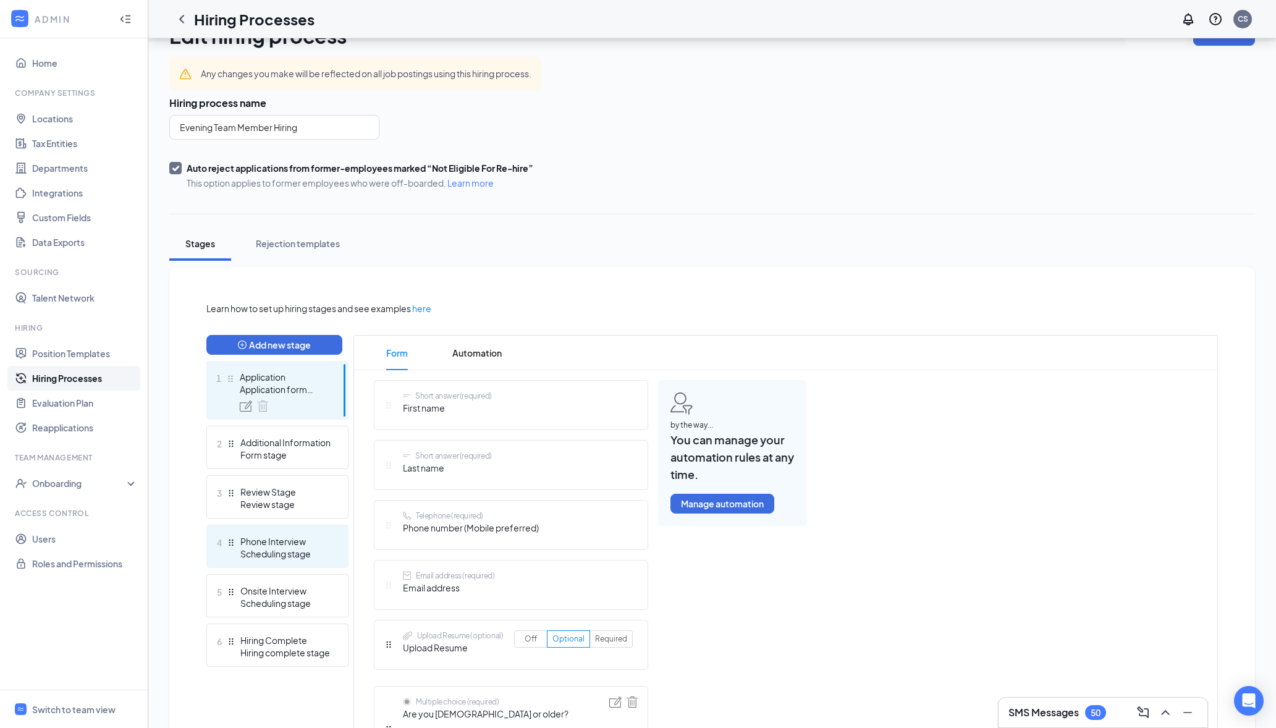
click at [291, 547] on div "Scheduling stage" at bounding box center [285, 553] width 90 height 12
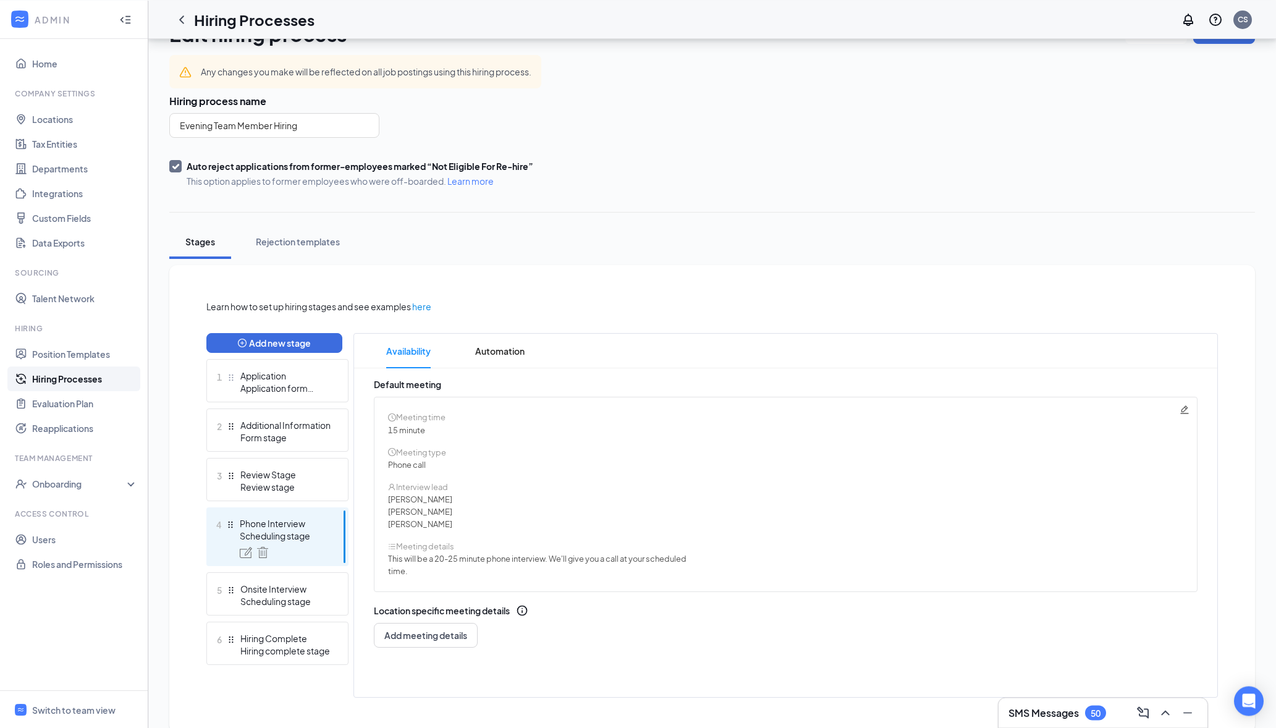
scroll to position [54, 0]
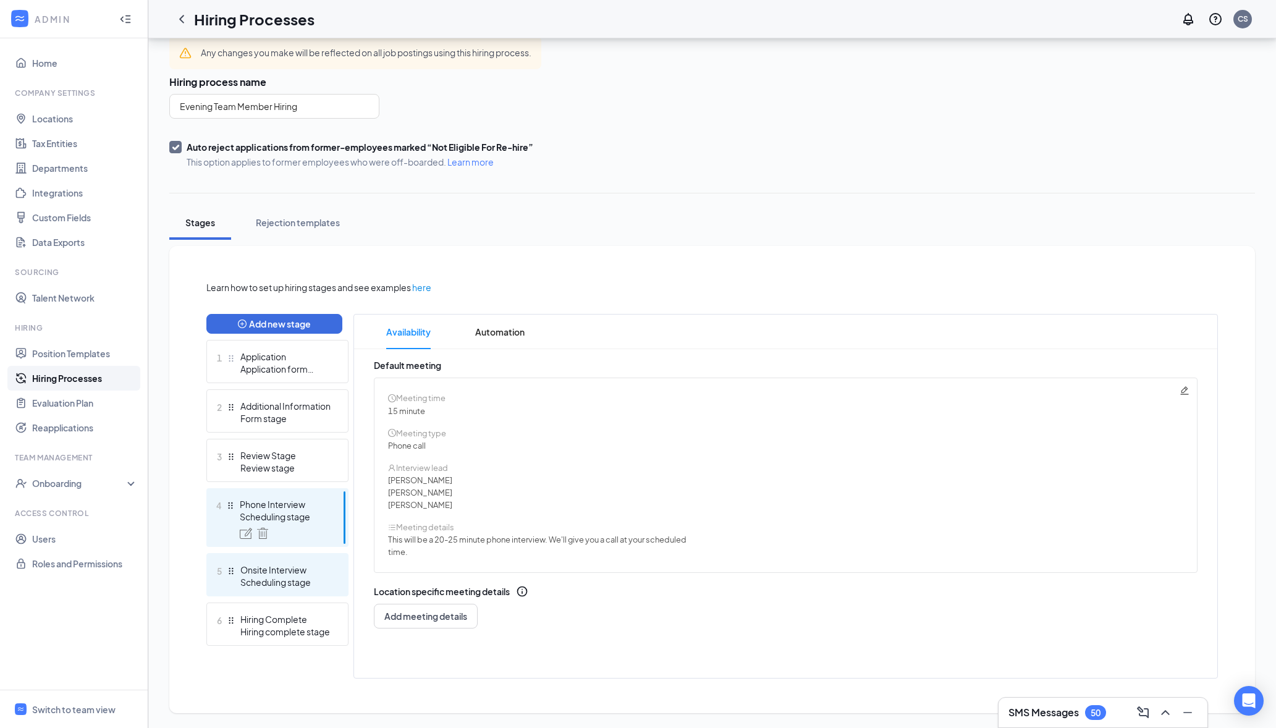
click at [299, 573] on div "Onsite Interview" at bounding box center [285, 569] width 90 height 12
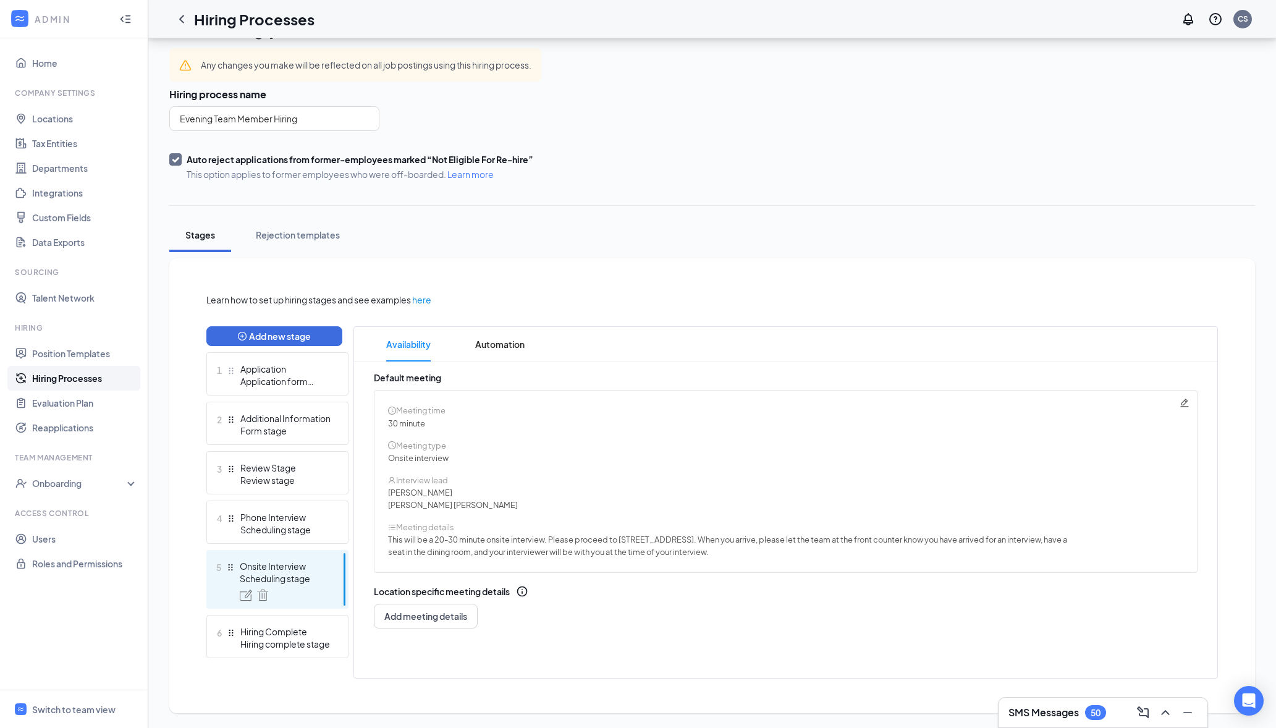
scroll to position [41, 0]
click at [266, 370] on div "Application" at bounding box center [285, 369] width 90 height 12
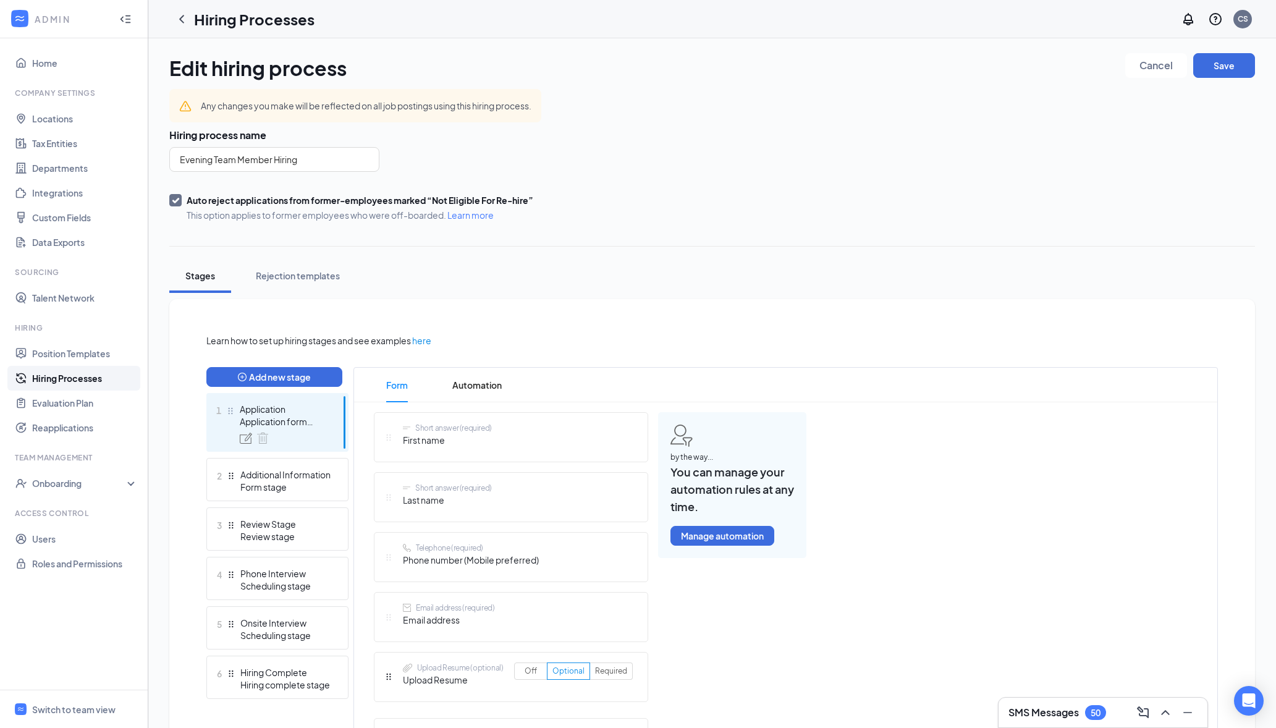
scroll to position [130, 0]
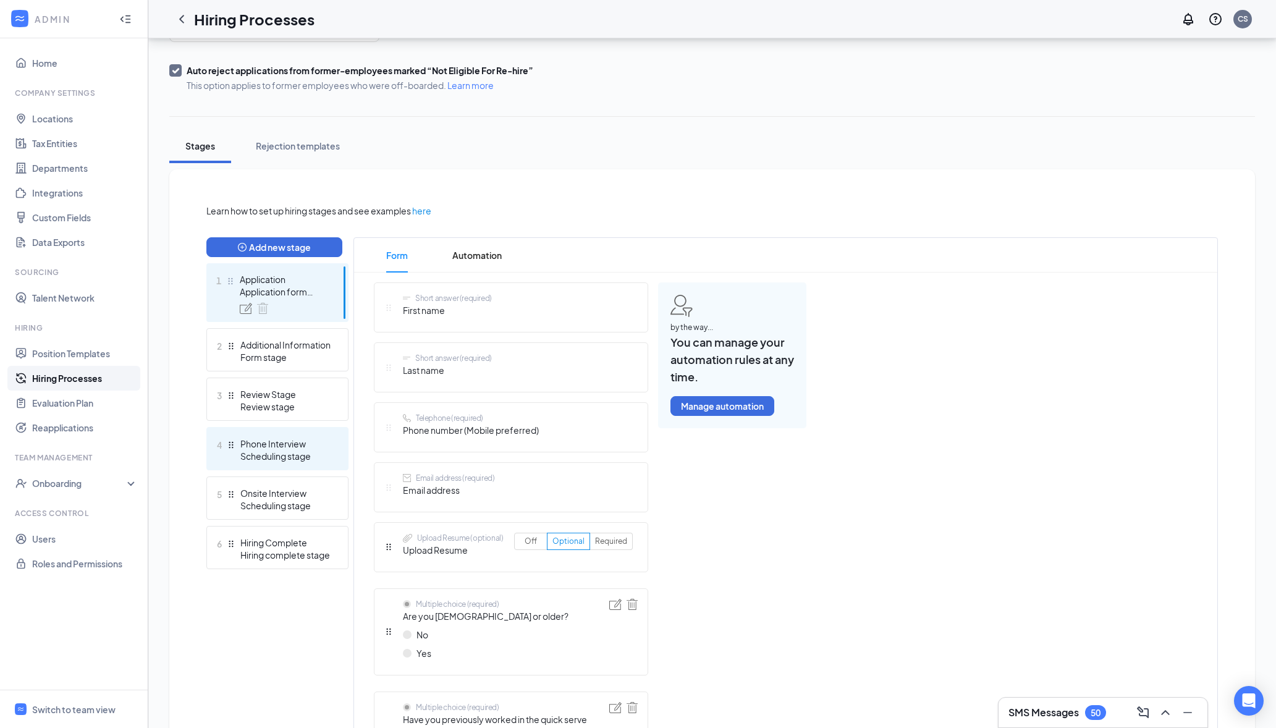
click at [271, 457] on div "Scheduling stage" at bounding box center [285, 456] width 90 height 12
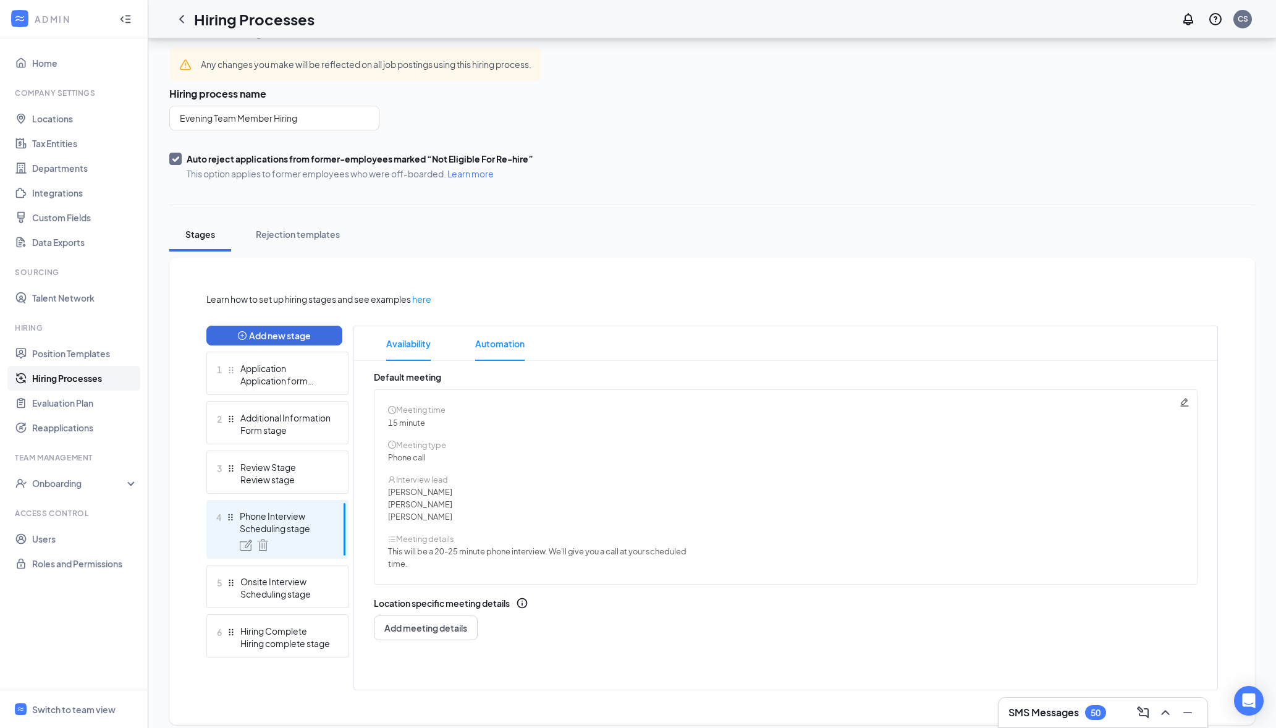
click at [519, 339] on span "Automation" at bounding box center [499, 343] width 49 height 35
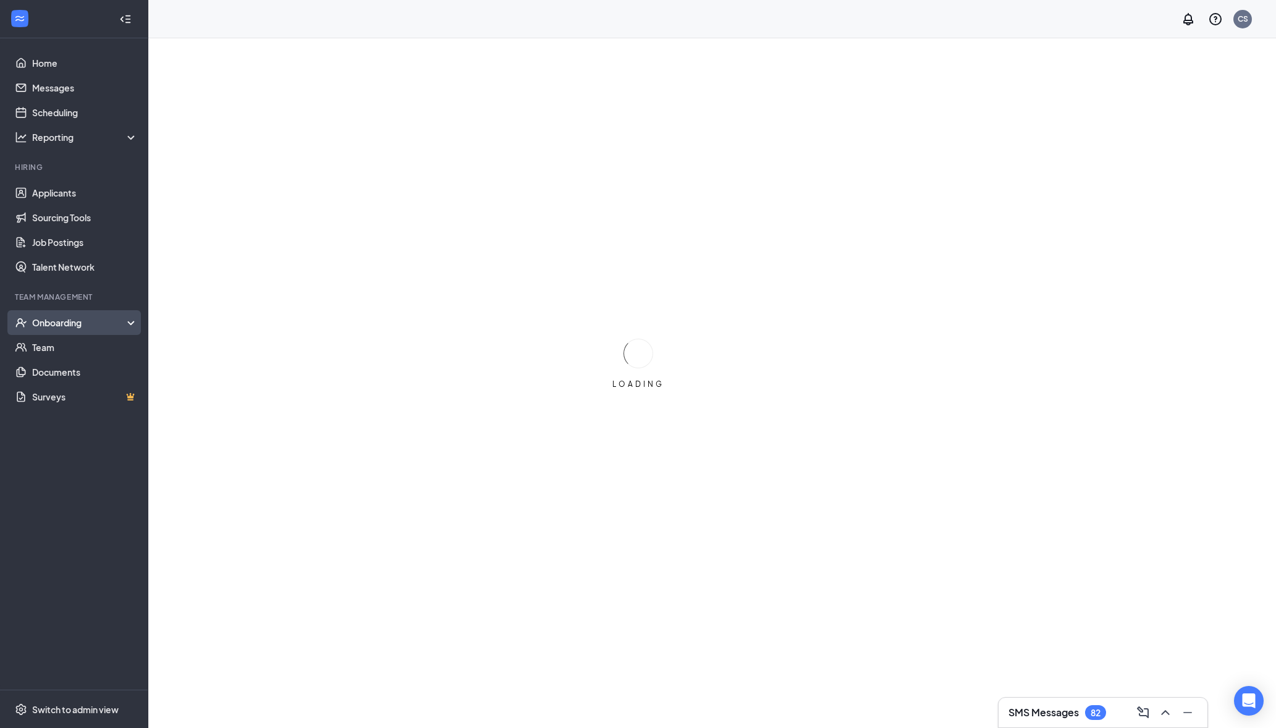
click at [96, 321] on div "Onboarding" at bounding box center [79, 322] width 95 height 12
click at [96, 342] on link "Overview" at bounding box center [85, 347] width 106 height 25
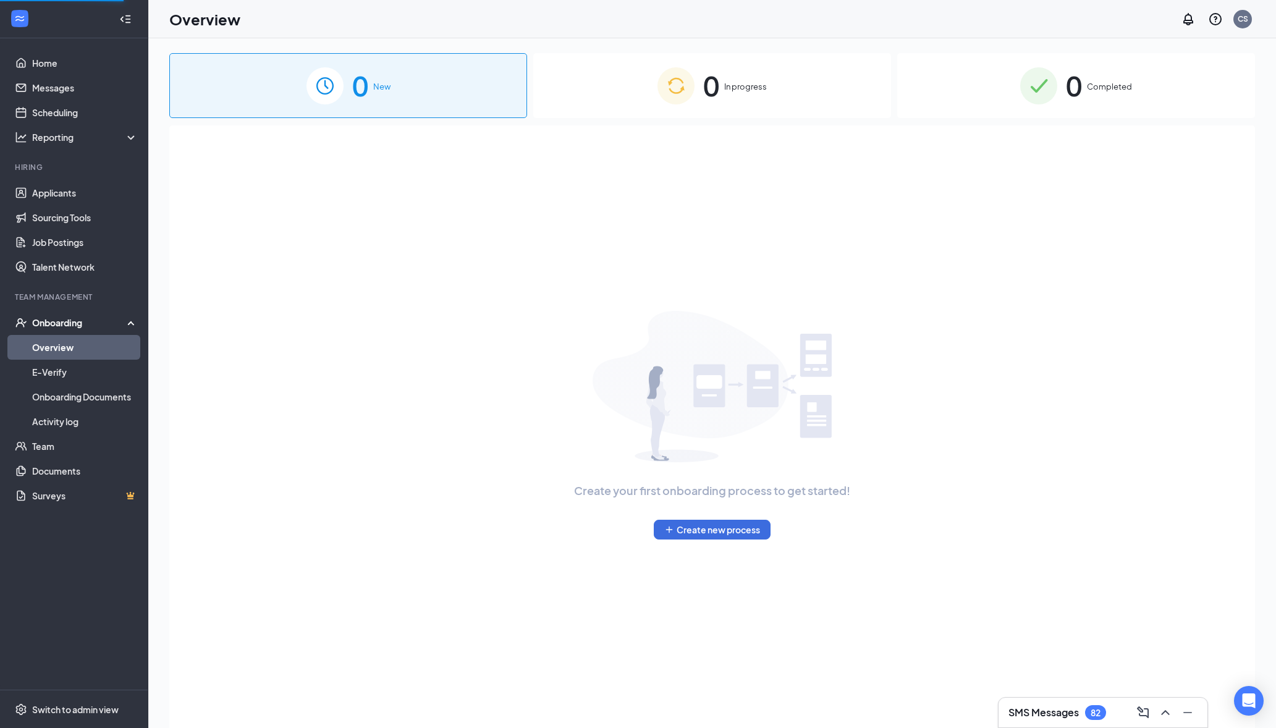
click at [747, 86] on span "In progress" at bounding box center [745, 86] width 43 height 12
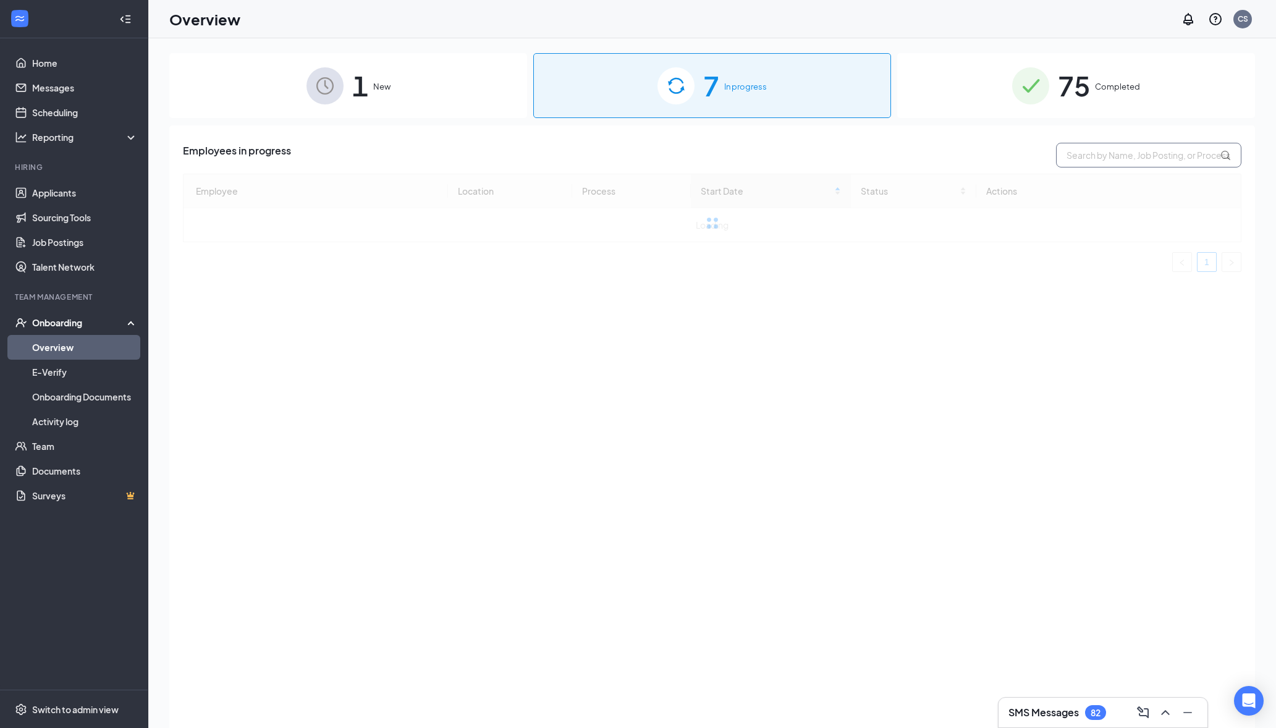
click at [1103, 157] on input "text" at bounding box center [1148, 155] width 185 height 25
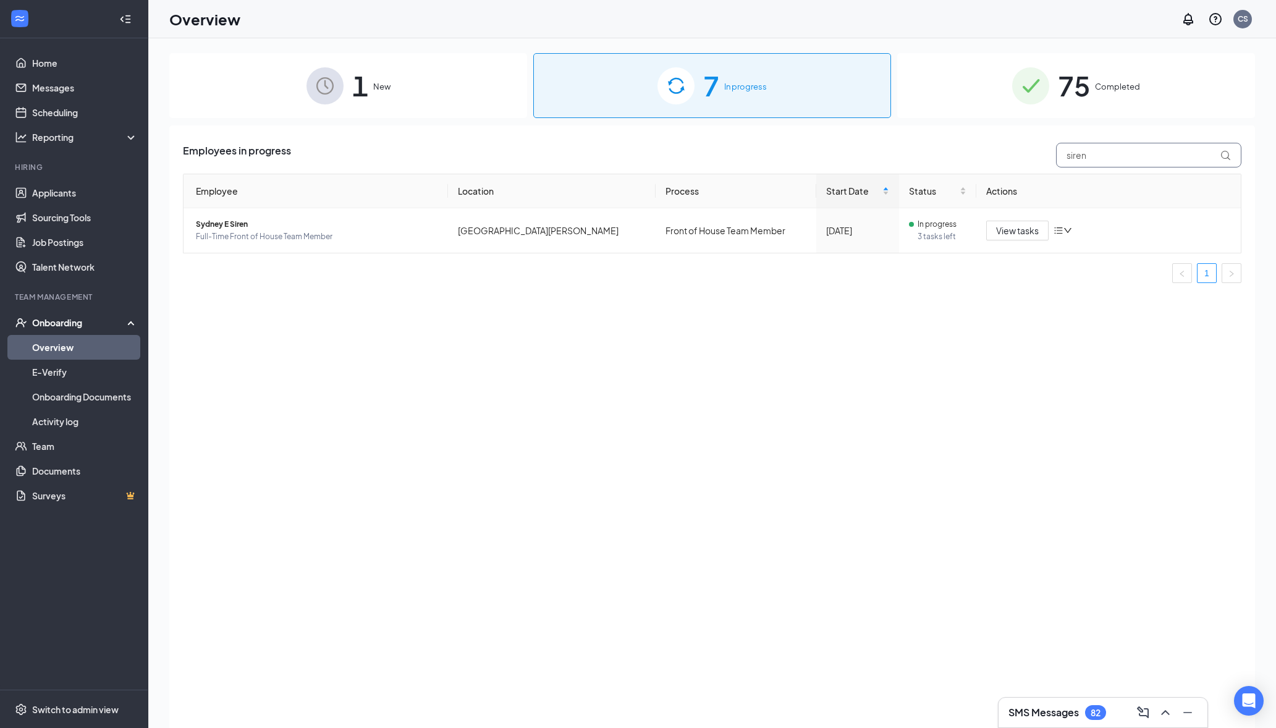
click at [1131, 153] on input "siren" at bounding box center [1148, 155] width 185 height 25
type input "siren"
click at [1014, 237] on span "View tasks" at bounding box center [1017, 231] width 43 height 14
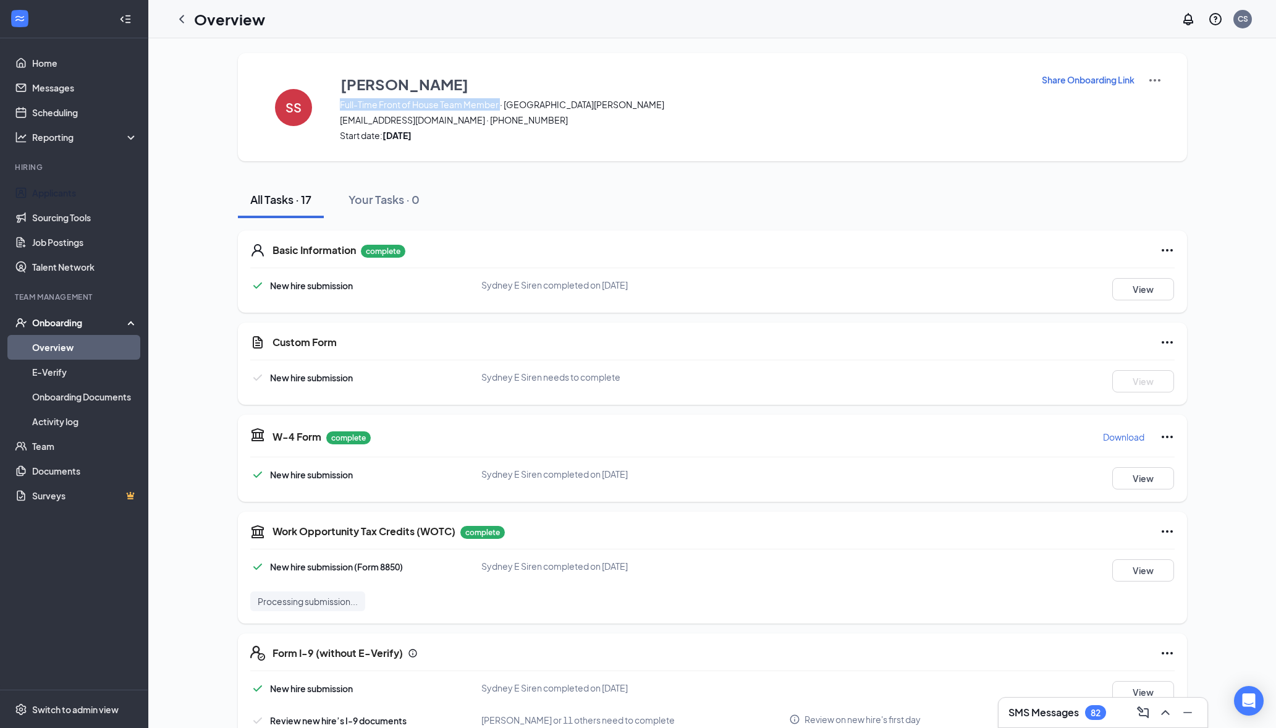
drag, startPoint x: 499, startPoint y: 105, endPoint x: 340, endPoint y: 109, distance: 159.4
click at [340, 109] on span "Full-Time Front of House Team Member · North Collins Street" at bounding box center [683, 104] width 686 height 12
copy span "Full-Time Front of House Team Member"
click at [1213, 149] on div "SS Sydney Siren Full-Time Front of House Team Member · North Collins Street syd…" at bounding box center [711, 690] width 1085 height 1274
click at [71, 594] on ul "Home Messages Scheduling Reporting Hiring Applicants Sourcing Tools Job Posting…" at bounding box center [74, 363] width 148 height 651
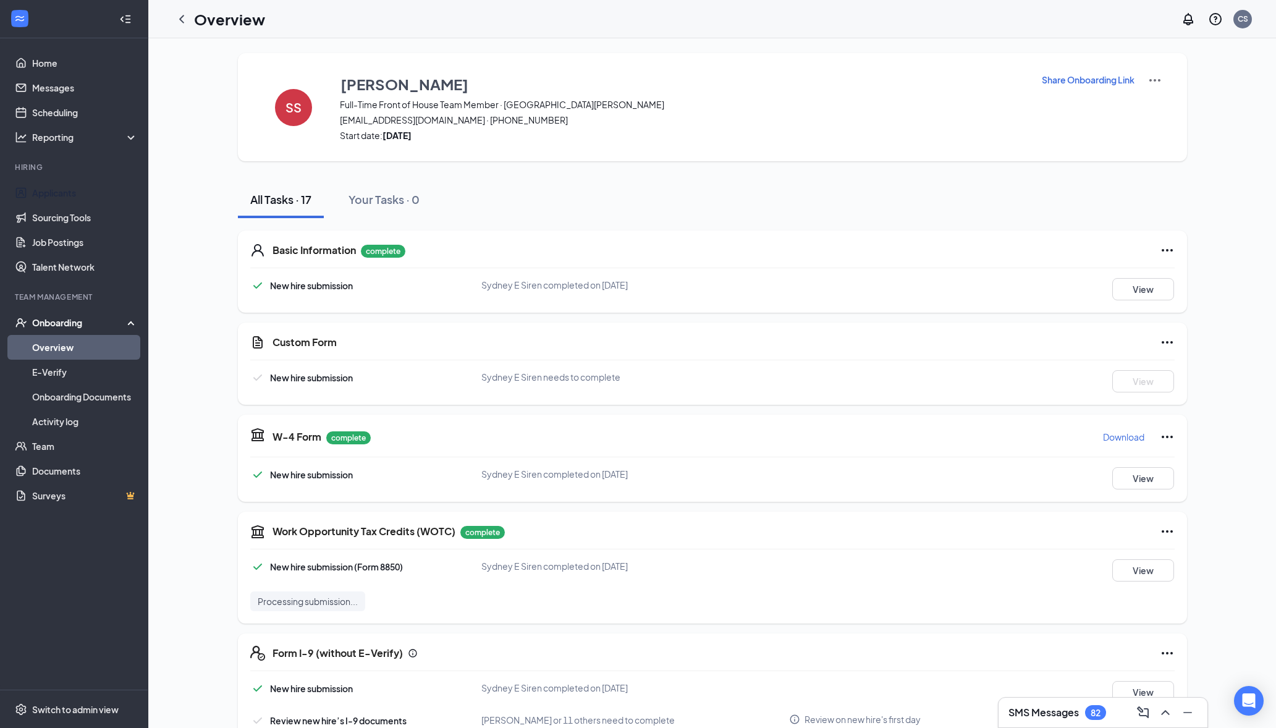
click at [43, 598] on ul "Home Messages Scheduling Reporting Hiring Applicants Sourcing Tools Job Posting…" at bounding box center [74, 363] width 148 height 651
click at [110, 569] on ul "Home Messages Scheduling Reporting Hiring Applicants Sourcing Tools Job Posting…" at bounding box center [74, 363] width 148 height 651
click at [1223, 404] on div "SS Sydney Siren Full-Time Front of House Team Member · North Collins Street syd…" at bounding box center [711, 690] width 1085 height 1274
click at [1217, 438] on div "SS Sydney Siren Full-Time Front of House Team Member · North Collins Street syd…" at bounding box center [711, 690] width 1085 height 1274
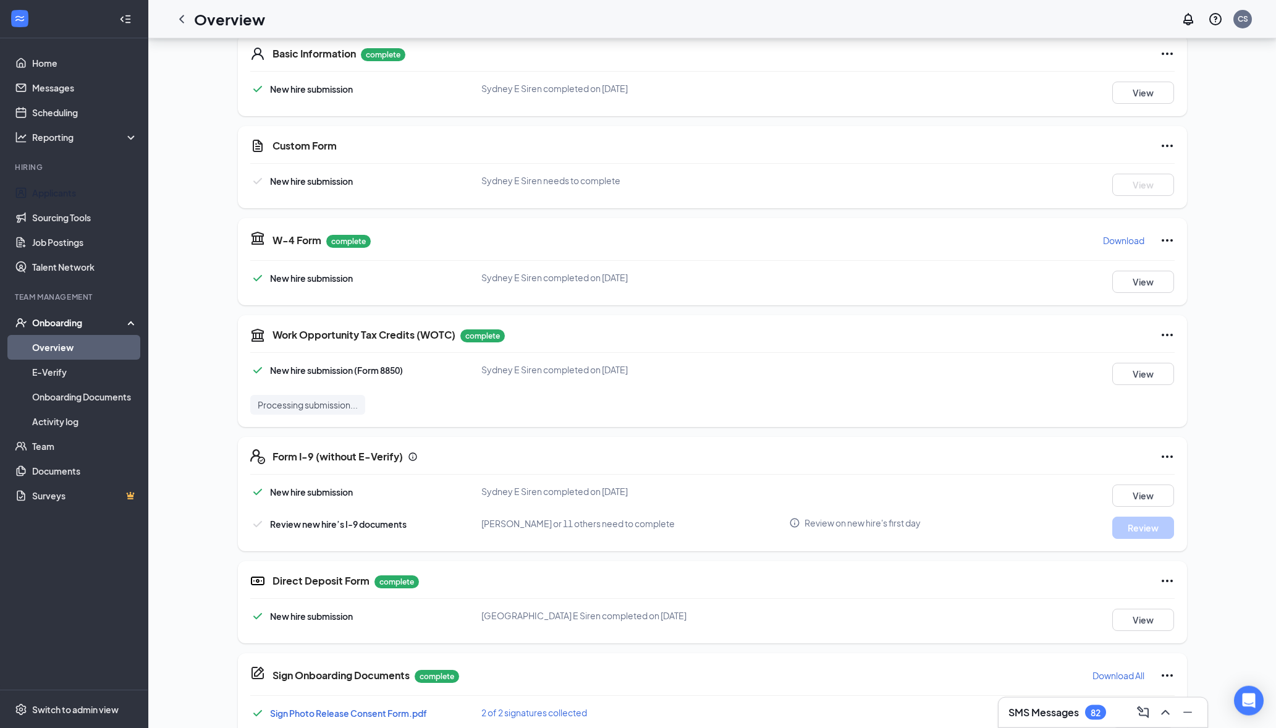
scroll to position [195, 0]
click at [1213, 171] on div "SS Sydney Siren Full-Time Front of House Team Member · North Collins Street syd…" at bounding box center [711, 496] width 1085 height 1274
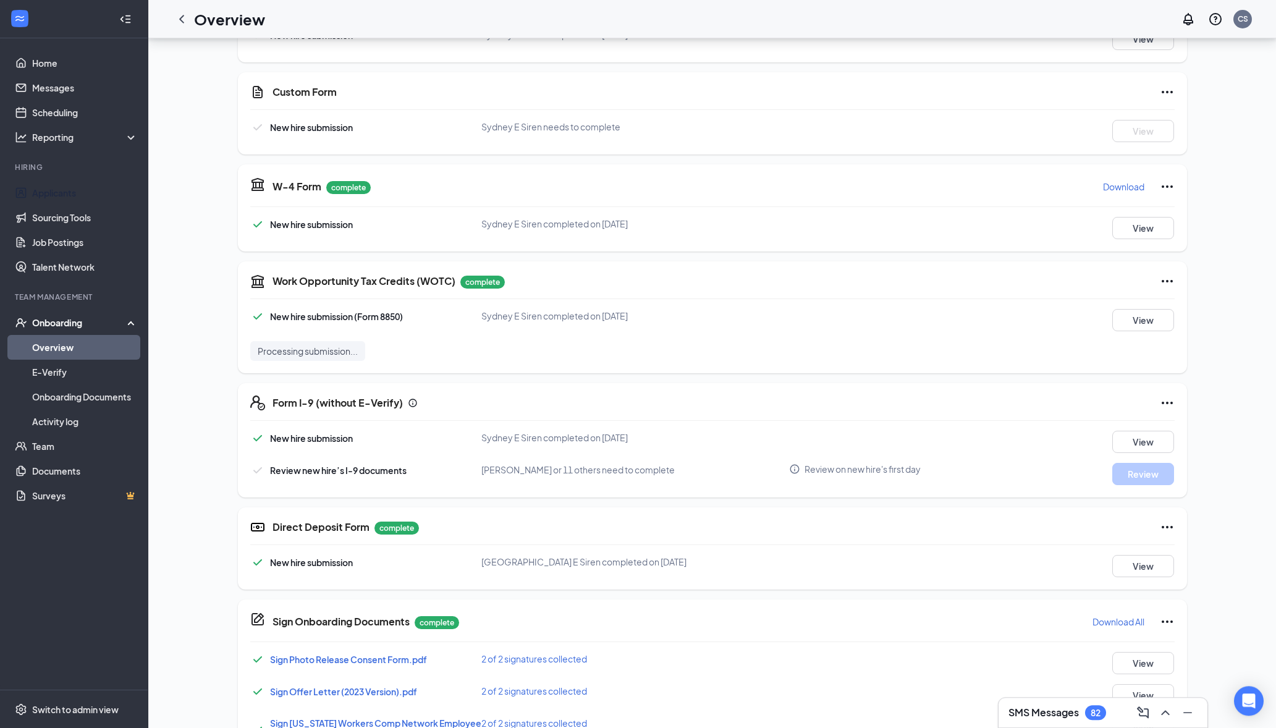
scroll to position [616, 0]
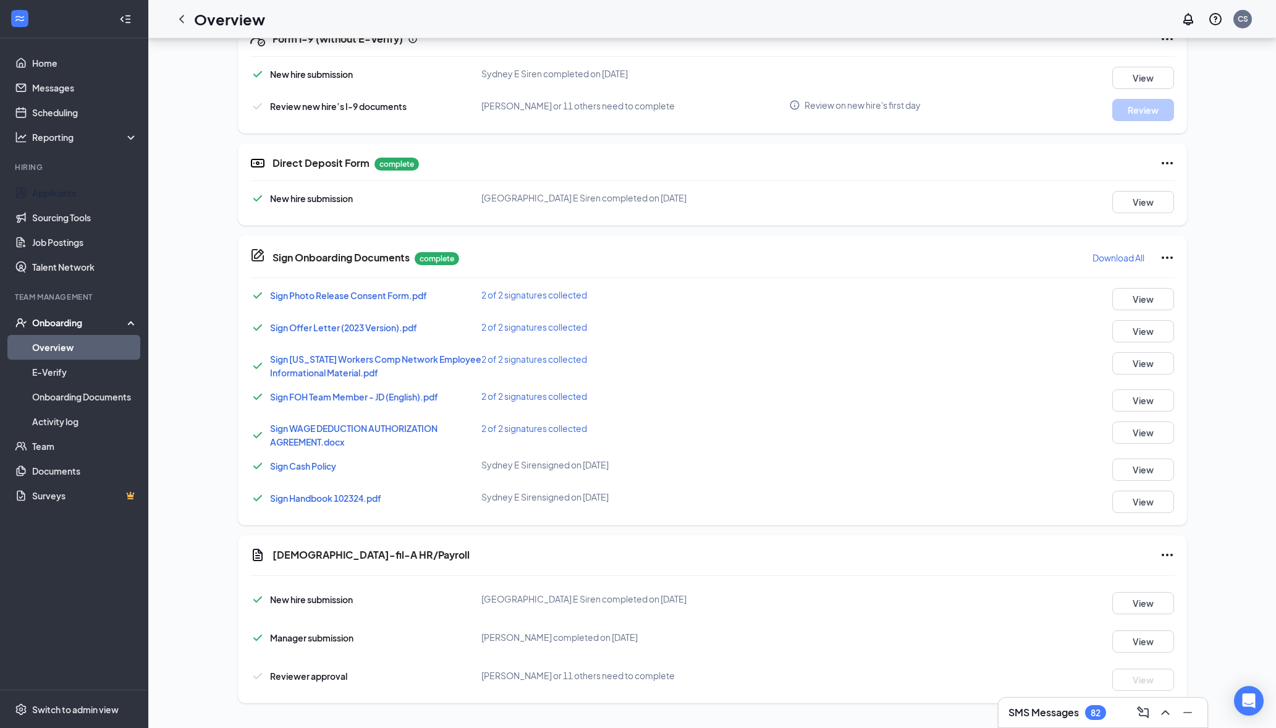
click at [1227, 325] on div "SS Sydney Siren Full-Time Front of House Team Member · North Collins Street syd…" at bounding box center [711, 76] width 1085 height 1274
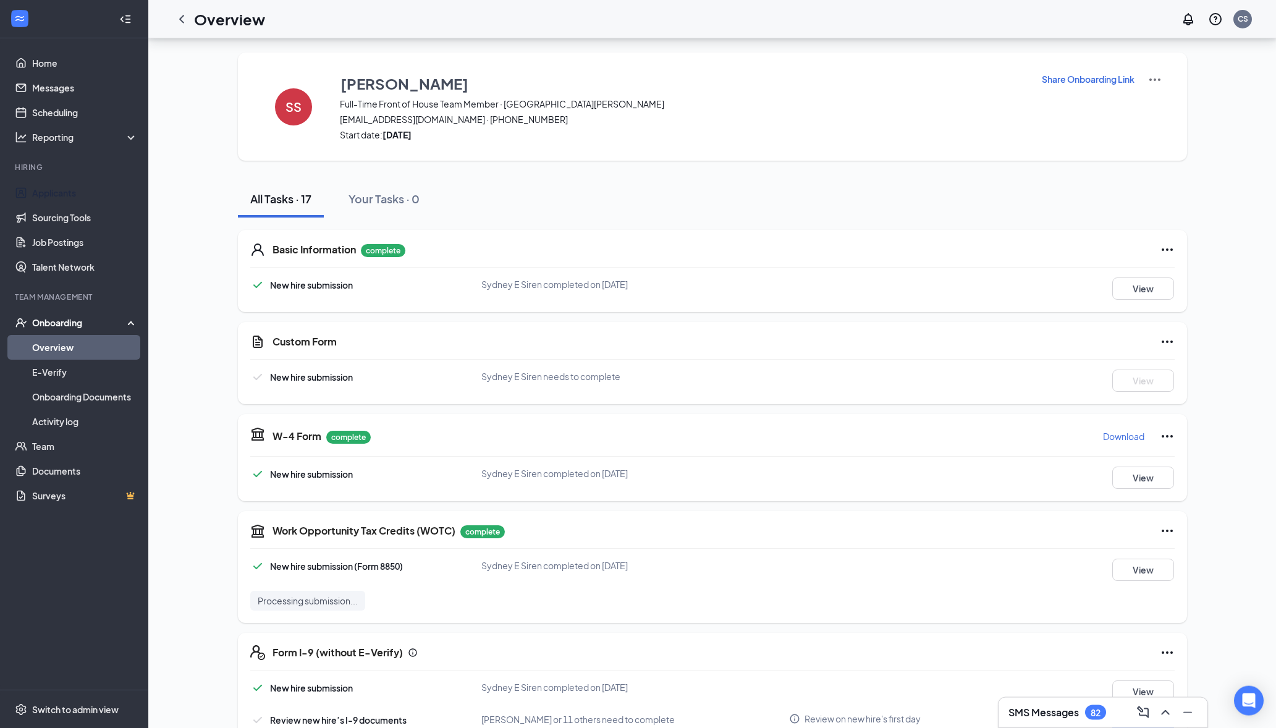
scroll to position [0, 0]
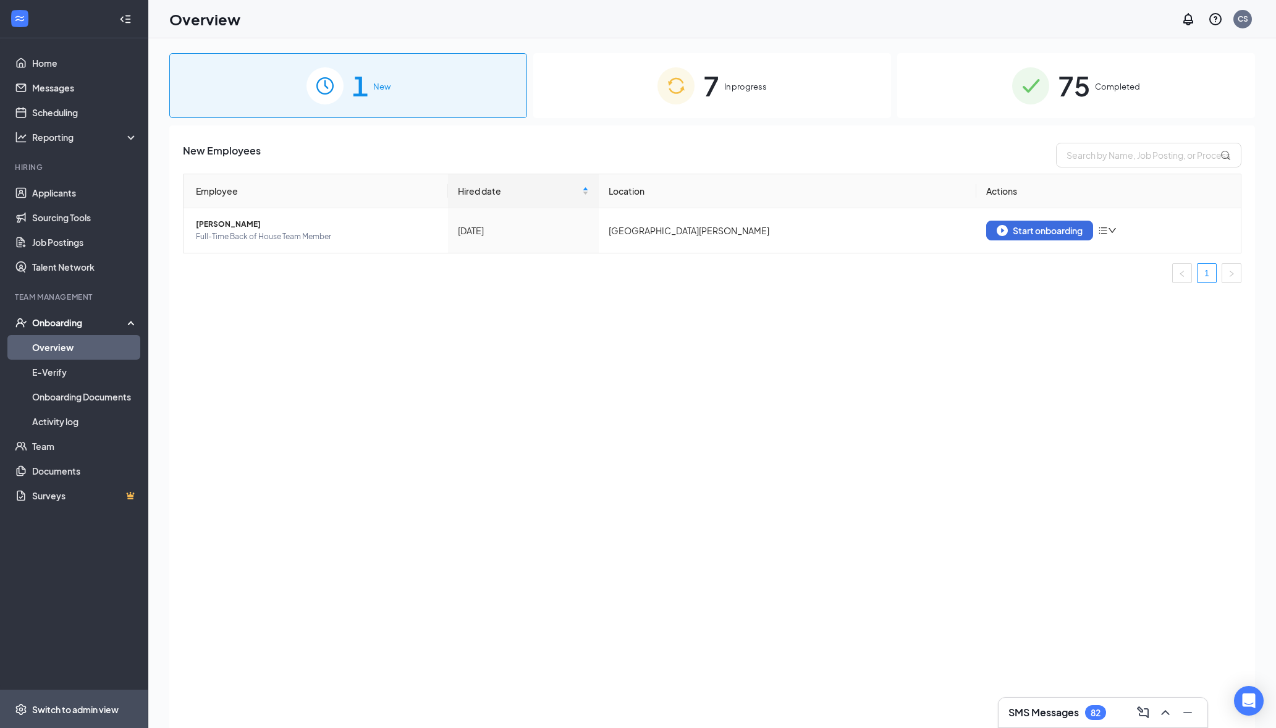
click at [90, 708] on div "Switch to admin view" at bounding box center [75, 709] width 86 height 12
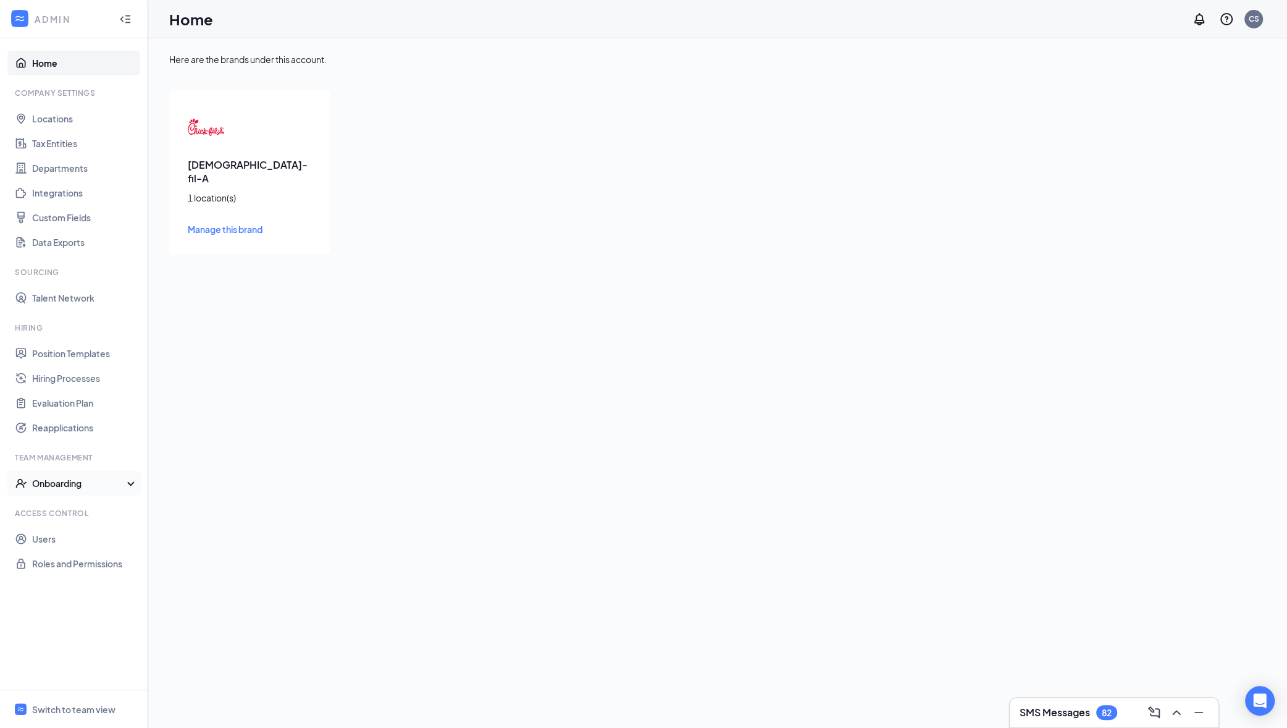
click at [93, 482] on div "Onboarding" at bounding box center [79, 483] width 95 height 12
click at [95, 509] on link "Onboarding Processes" at bounding box center [85, 507] width 106 height 25
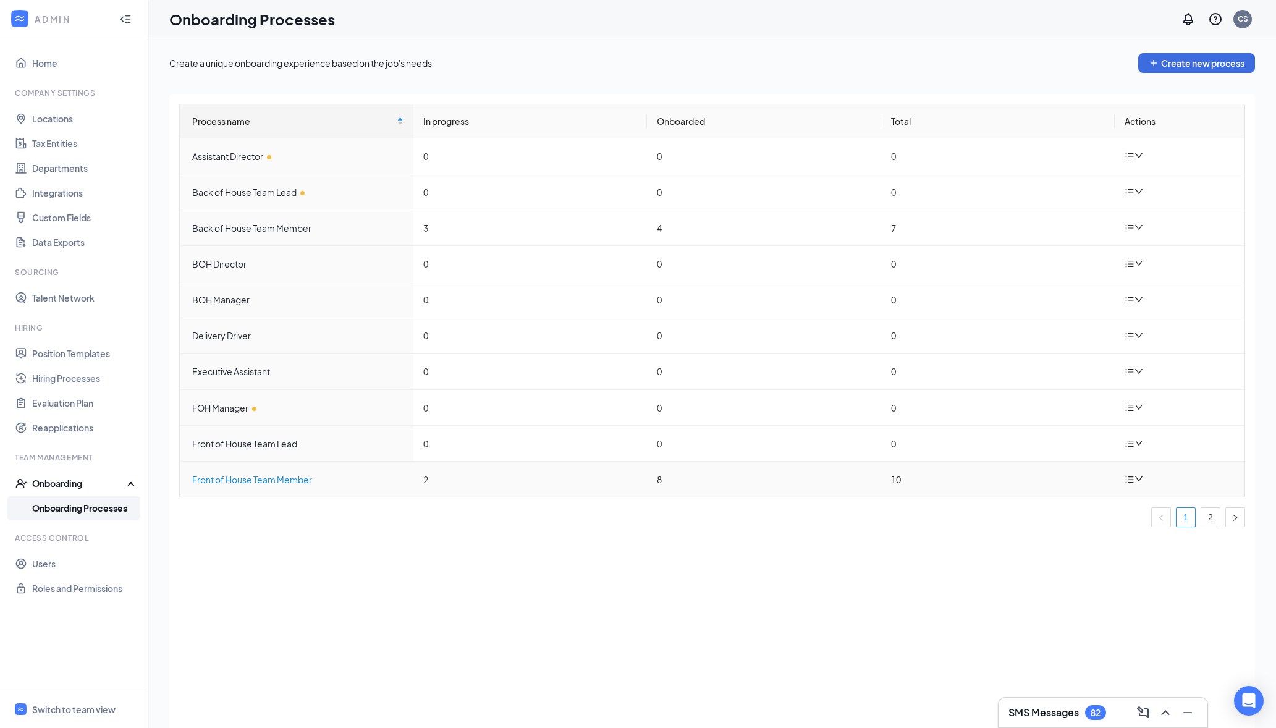
click at [253, 484] on div "Front of House Team Member" at bounding box center [297, 480] width 211 height 14
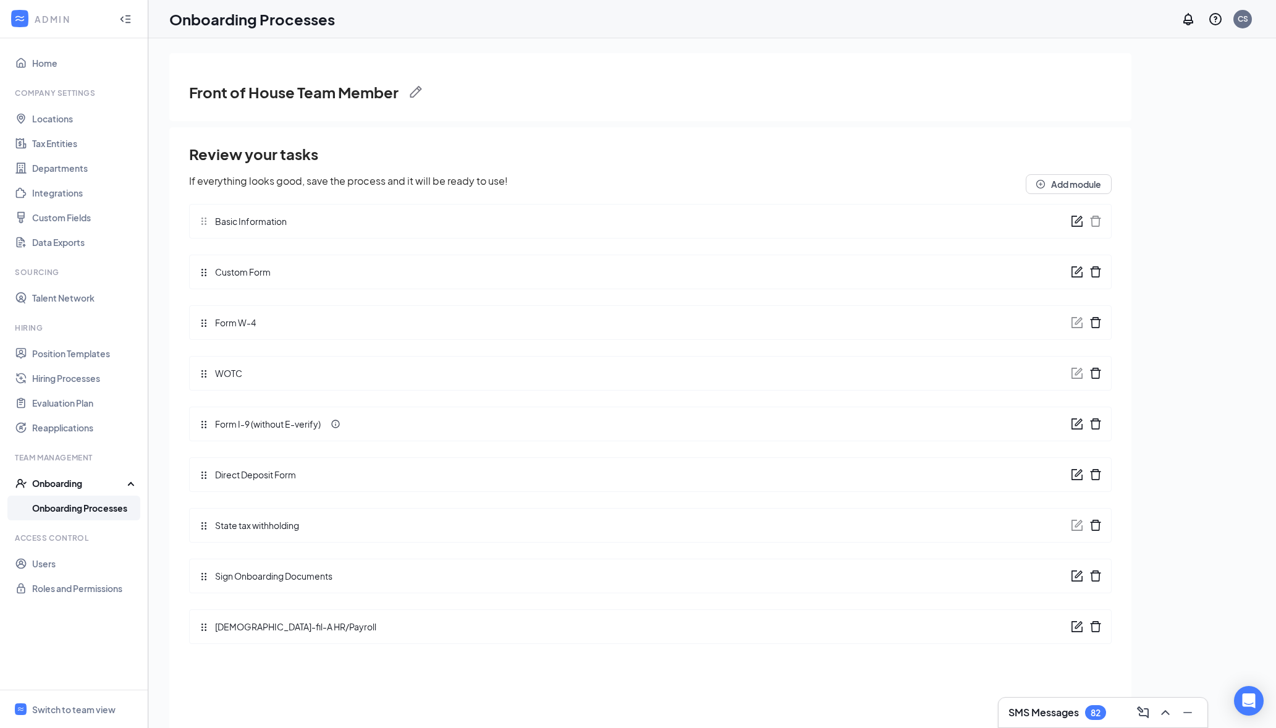
click at [1081, 271] on icon "form" at bounding box center [1077, 269] width 7 height 7
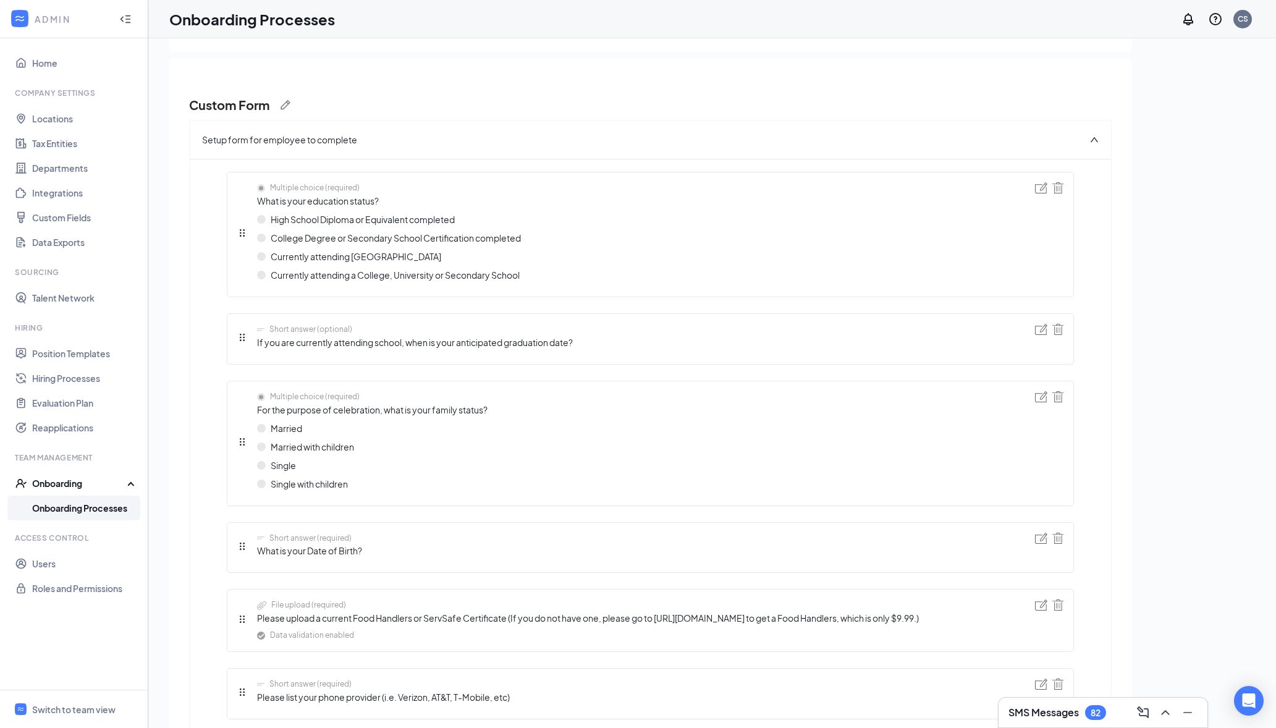
scroll to position [150, 0]
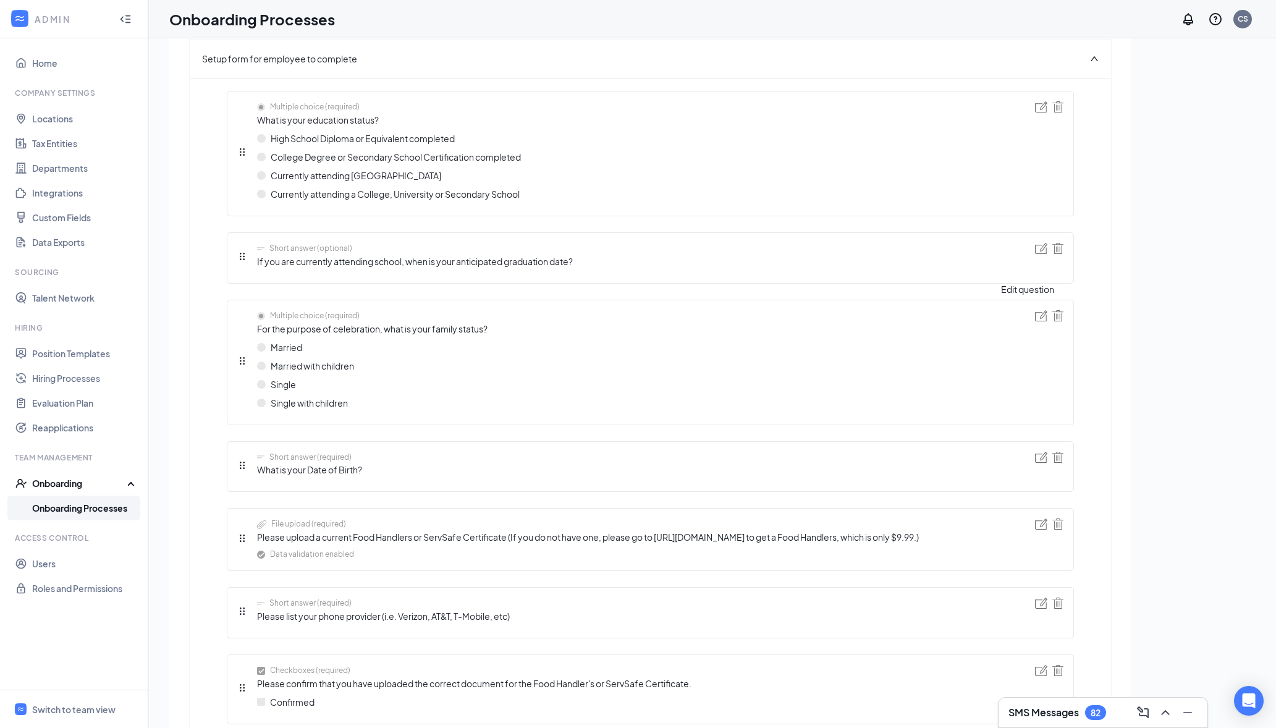
click at [1035, 318] on img at bounding box center [1041, 315] width 12 height 11
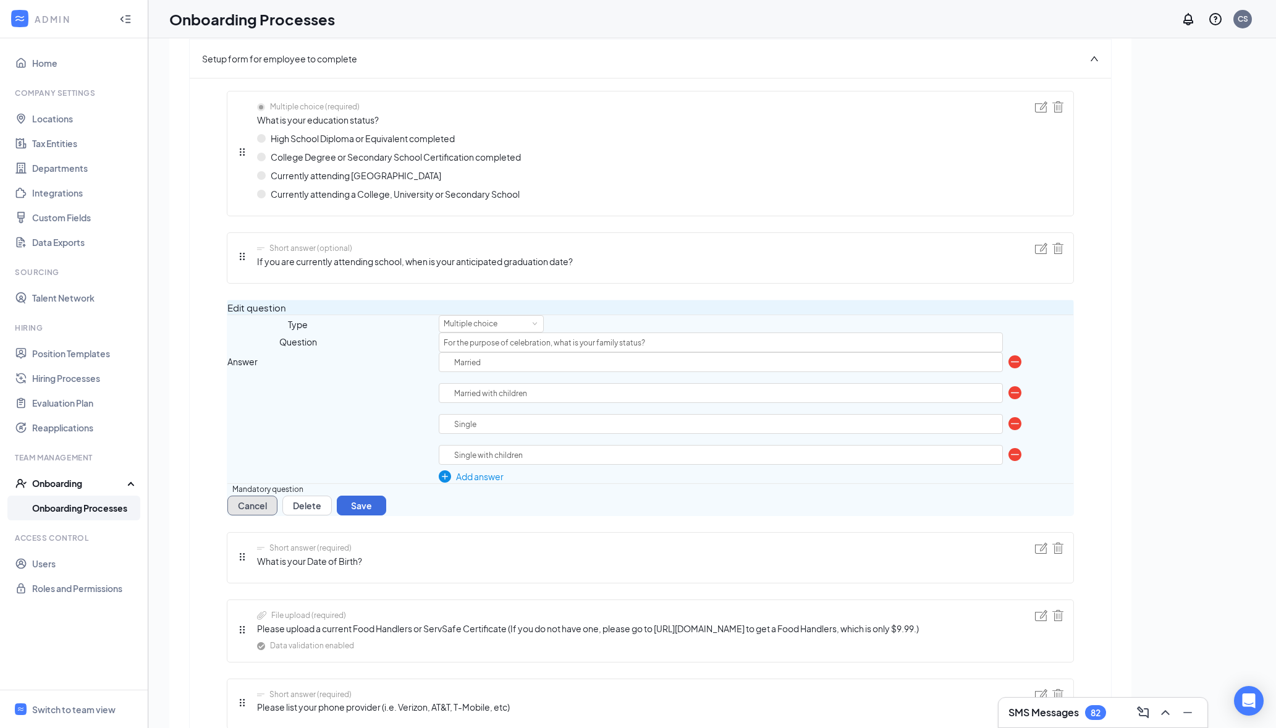
click at [277, 515] on button "Cancel" at bounding box center [252, 505] width 50 height 20
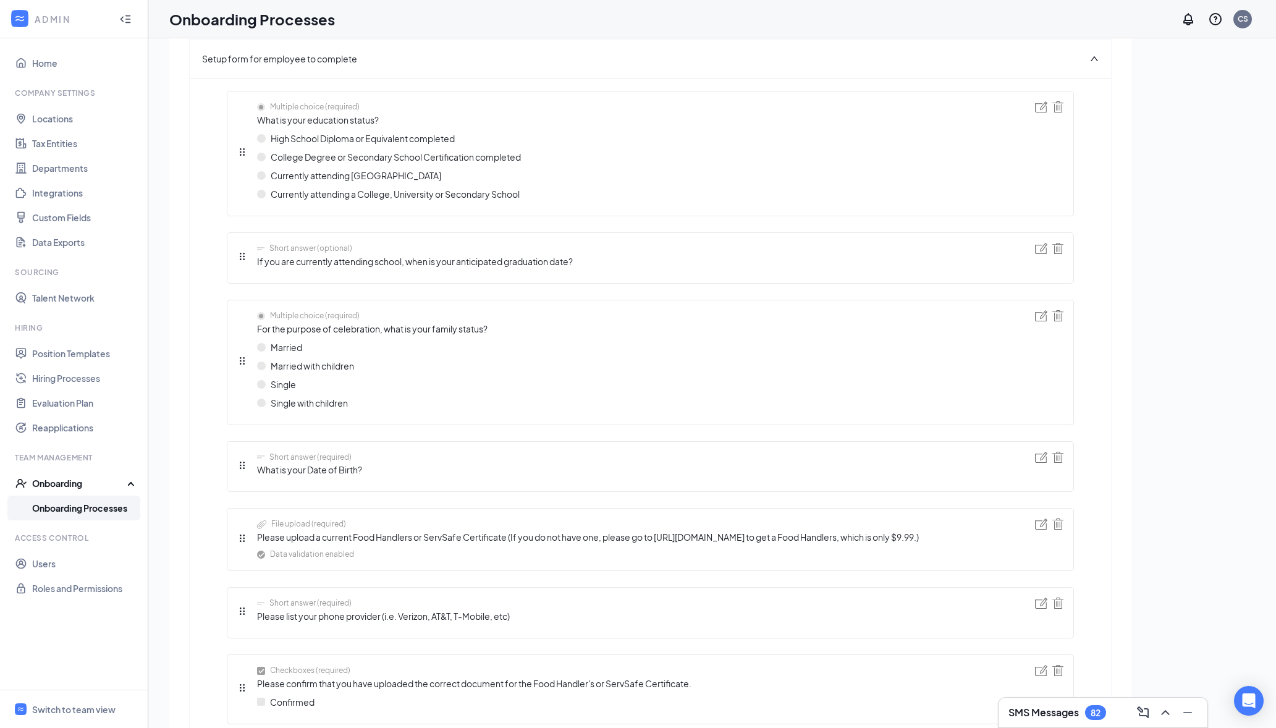
click at [1192, 432] on div "Front of House Team Member Custom Form Setup form for employee to complete Mult…" at bounding box center [711, 260] width 1085 height 715
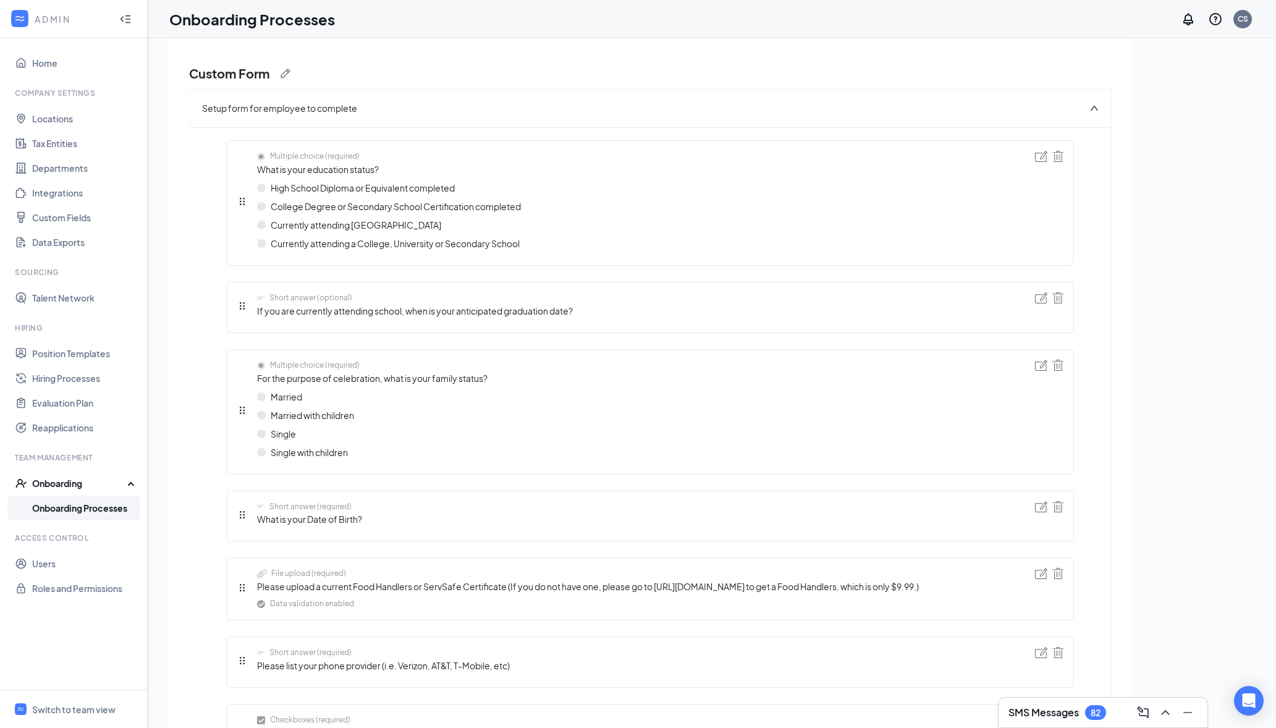
scroll to position [0, 0]
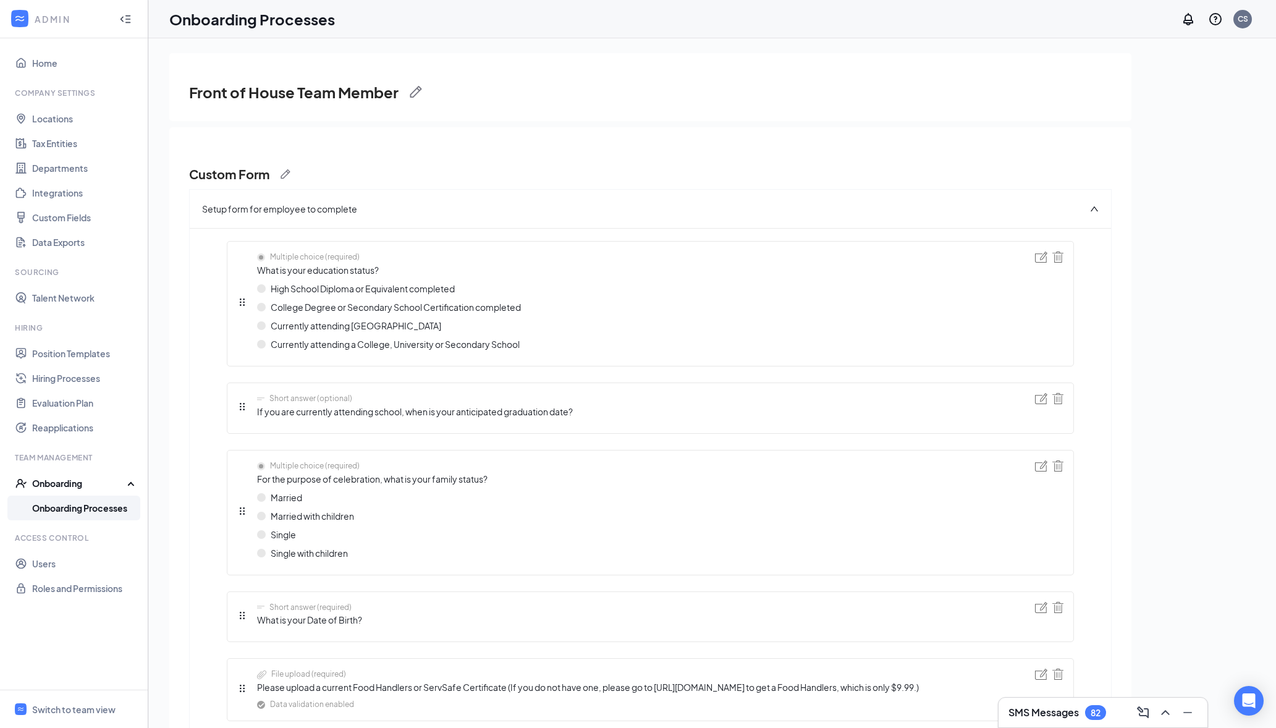
click at [1161, 356] on div "Front of House Team Member Custom Form Setup form for employee to complete Mult…" at bounding box center [711, 410] width 1085 height 715
click at [74, 503] on link "Onboarding Processes" at bounding box center [85, 507] width 106 height 25
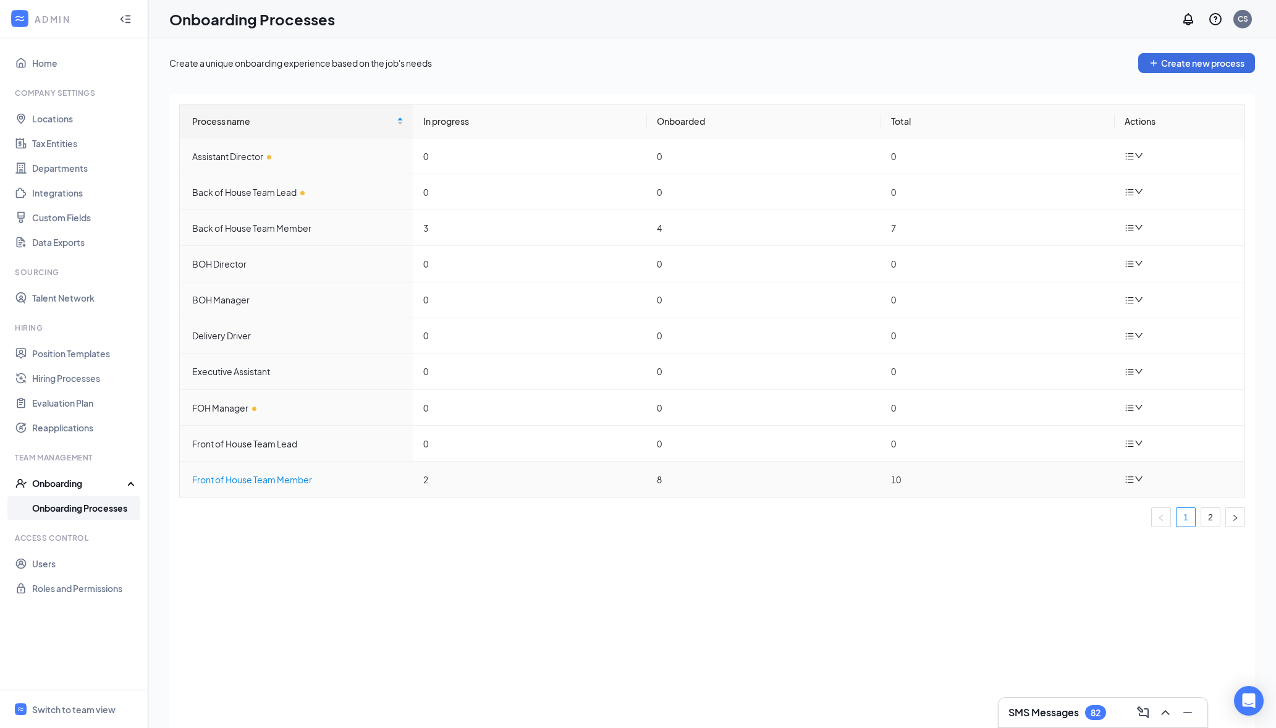
click at [259, 481] on div "Front of House Team Member" at bounding box center [297, 480] width 211 height 14
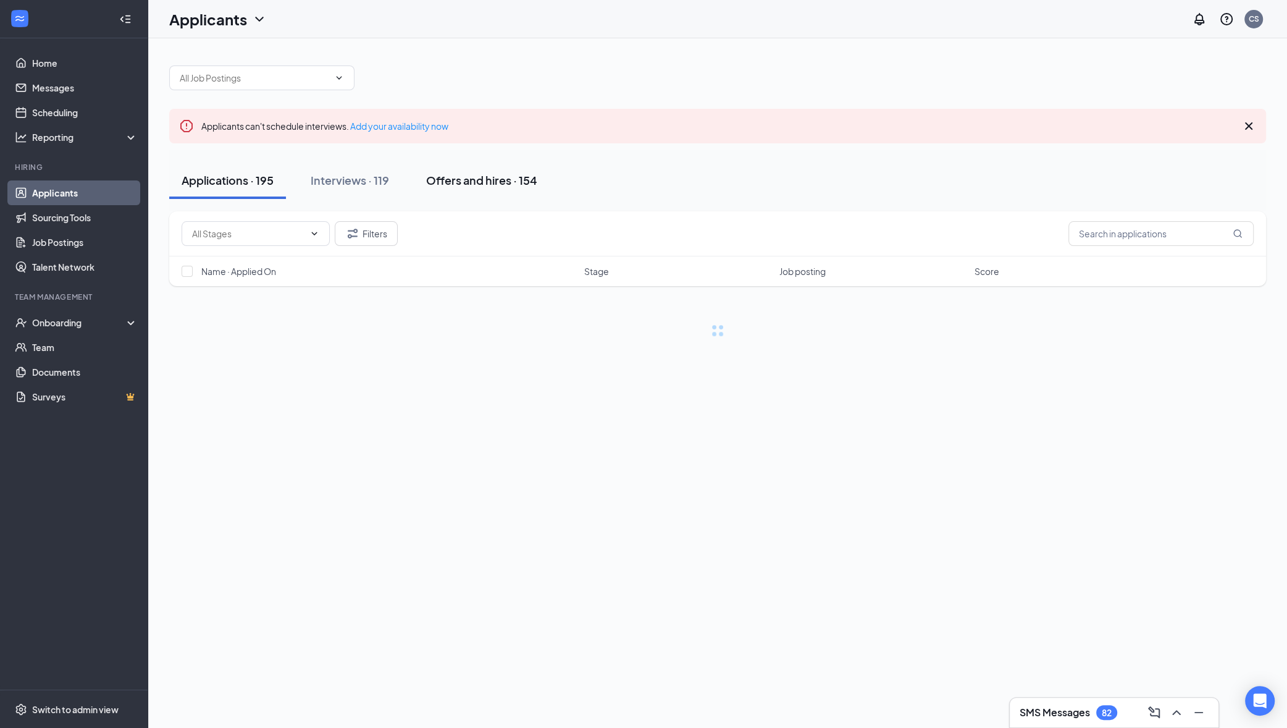
click at [484, 186] on div "Offers and hires · 154" at bounding box center [481, 179] width 111 height 15
click at [1081, 243] on input "text" at bounding box center [1161, 233] width 185 height 25
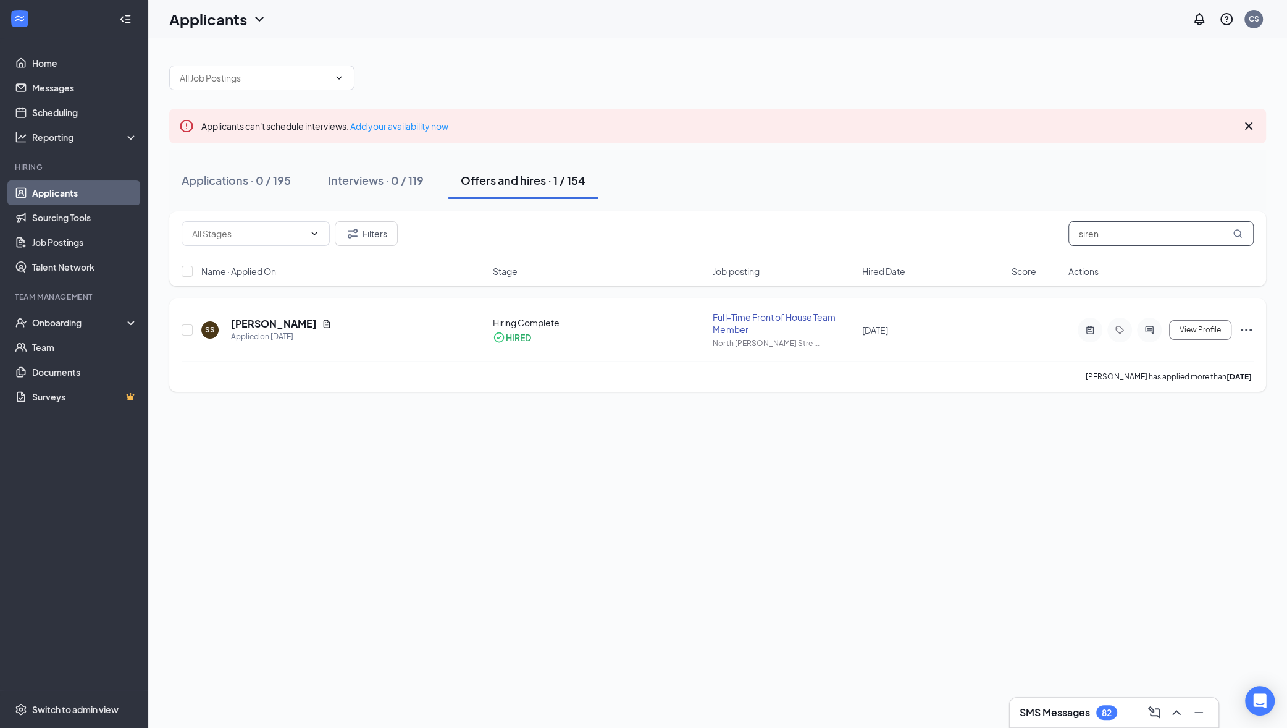
type input "siren"
click at [740, 325] on div "Full-Time Front of House Team Member" at bounding box center [784, 323] width 142 height 25
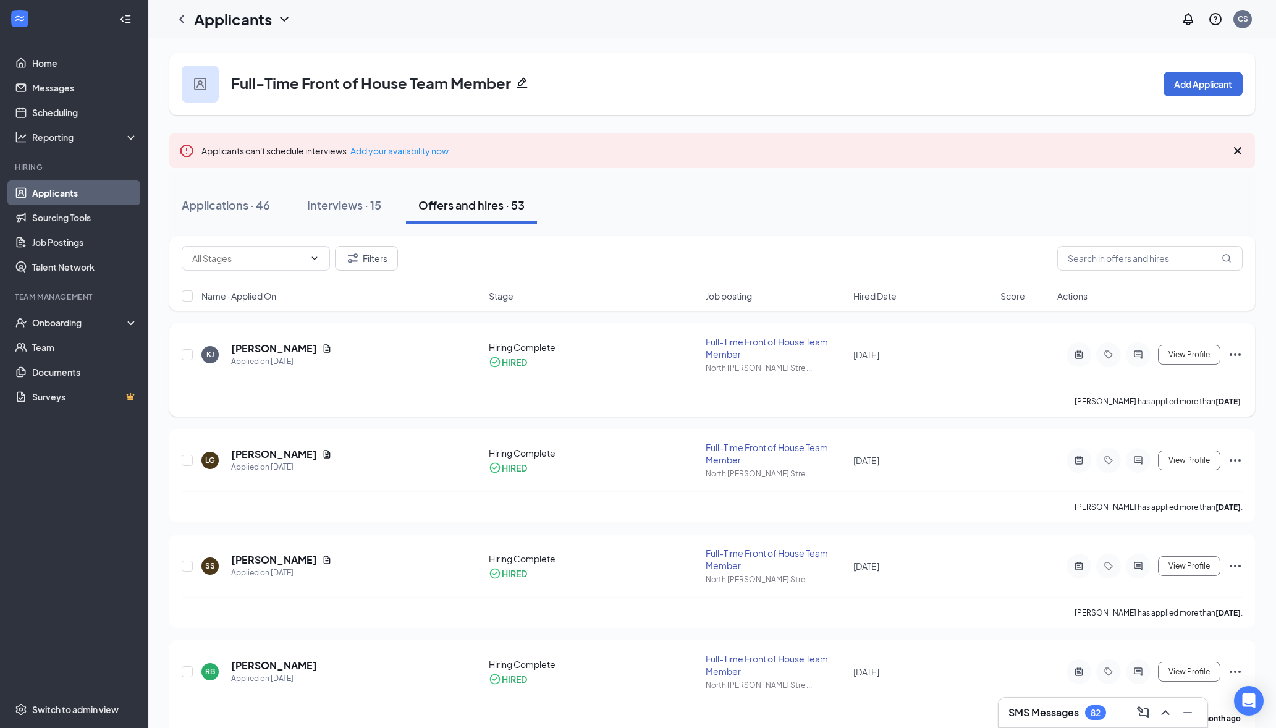
click at [748, 339] on div "Full-Time Front of House Team Member" at bounding box center [776, 347] width 140 height 25
click at [87, 246] on link "Job Postings" at bounding box center [85, 242] width 106 height 25
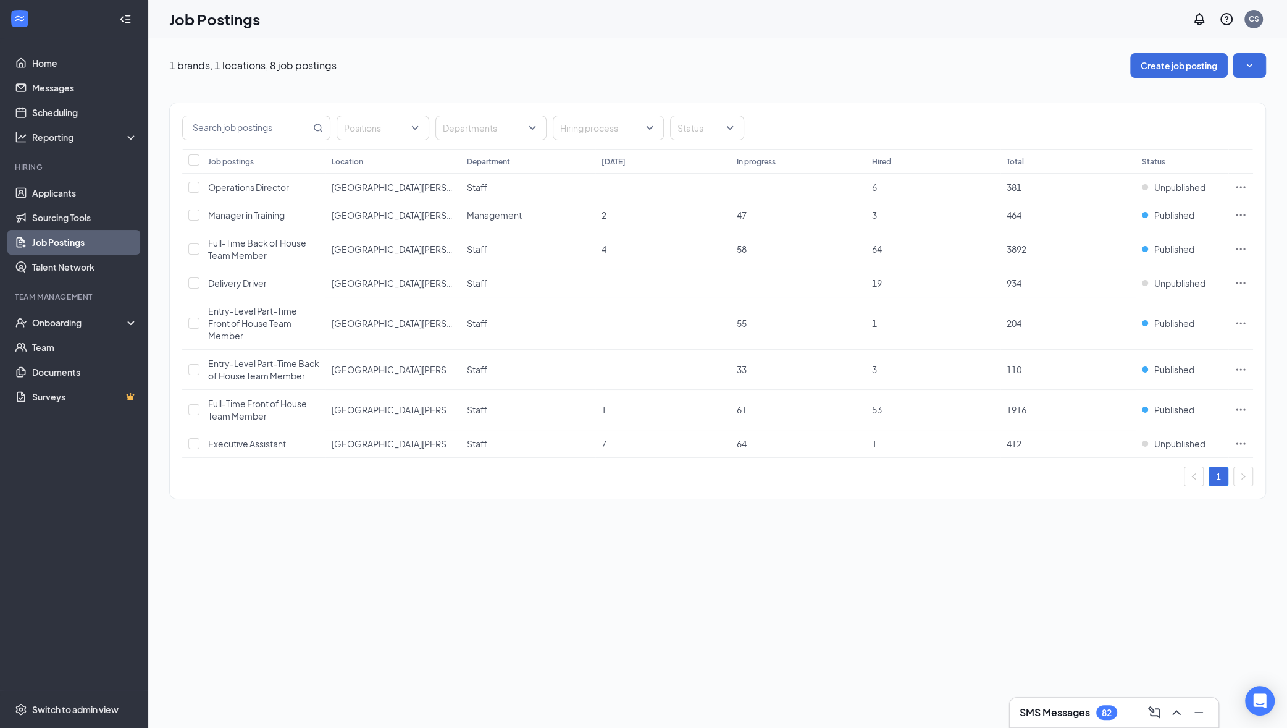
click at [670, 78] on div "Positions Departments Hiring process Status Job postings Location Department [D…" at bounding box center [717, 295] width 1097 height 434
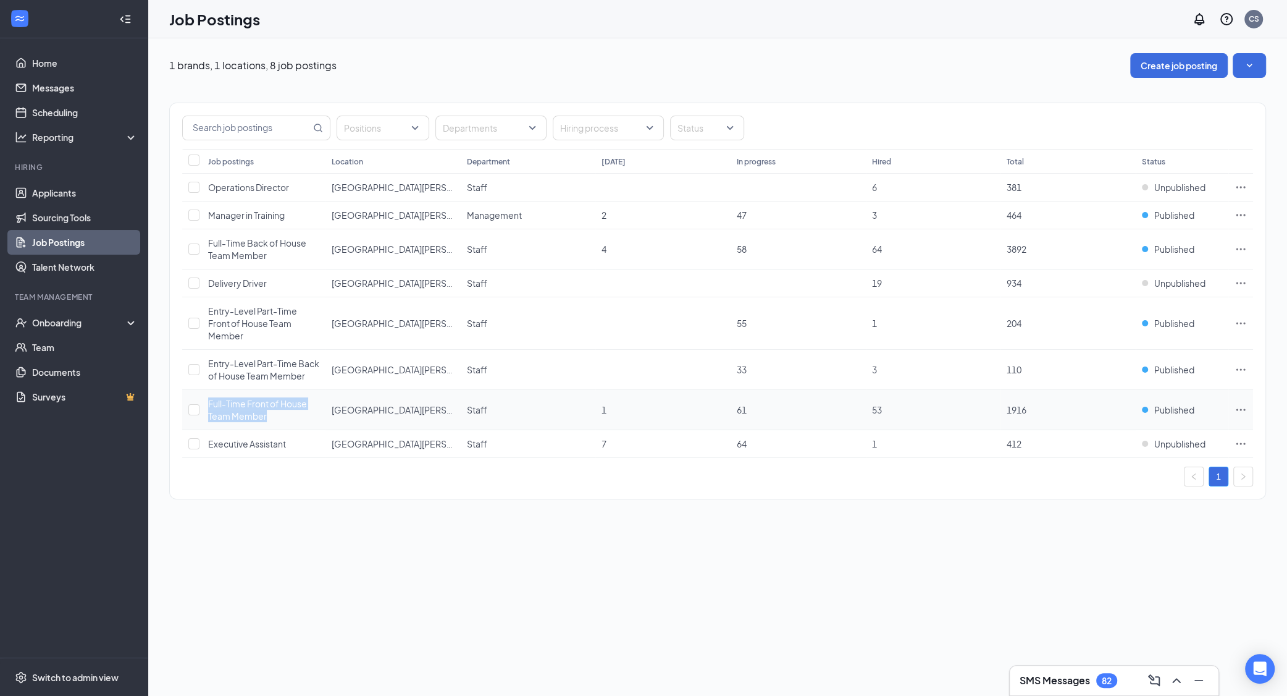
click at [263, 407] on span "Full-Time Front of House Team Member" at bounding box center [257, 409] width 99 height 23
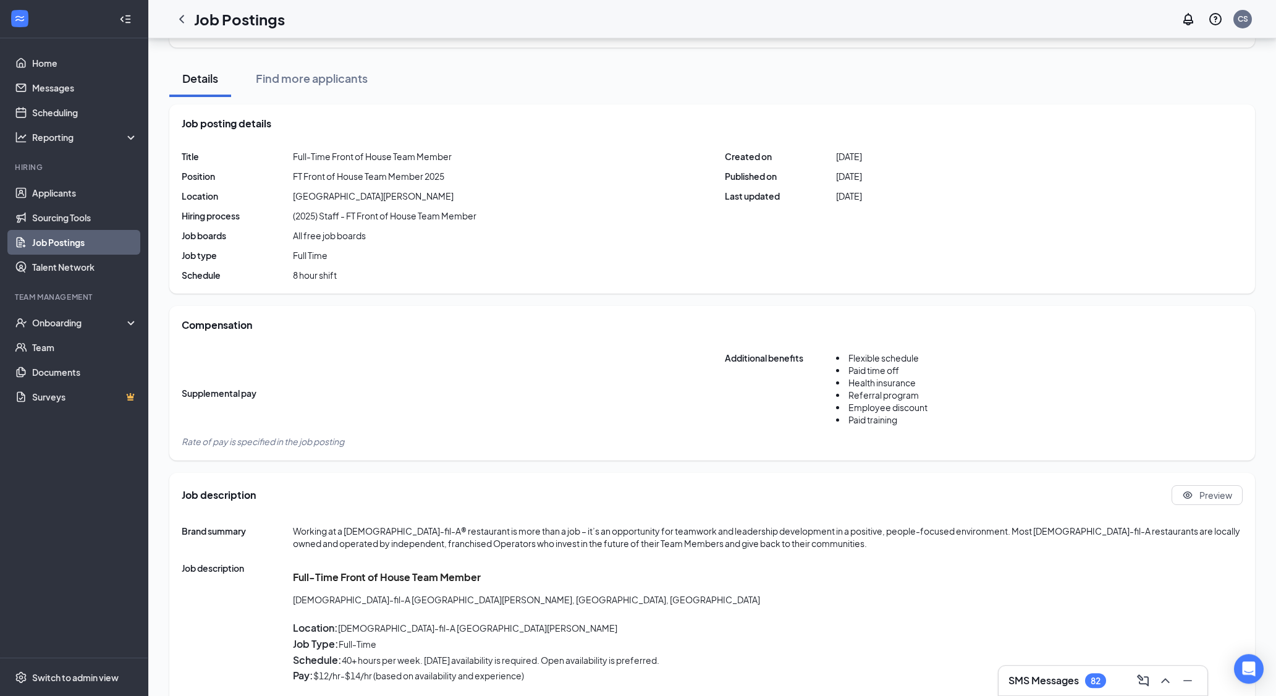
scroll to position [108, 0]
